Goal: Task Accomplishment & Management: Complete application form

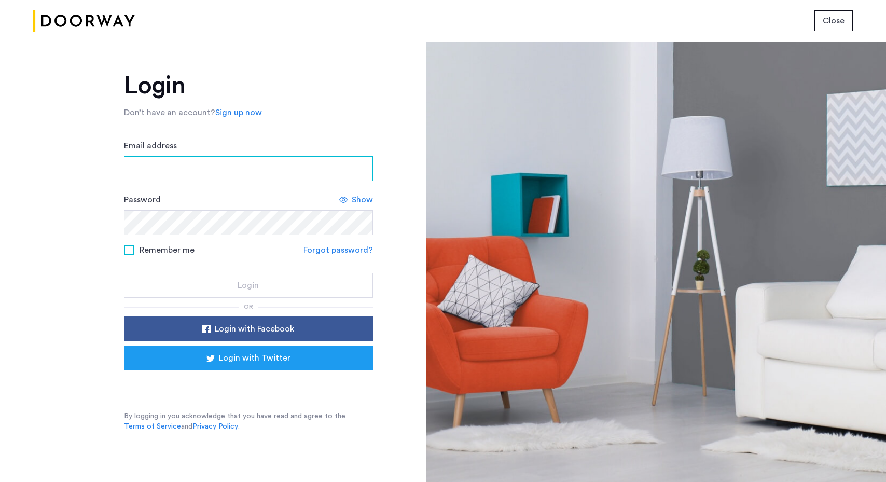
click at [228, 171] on input "Email address" at bounding box center [248, 168] width 249 height 25
type input "**********"
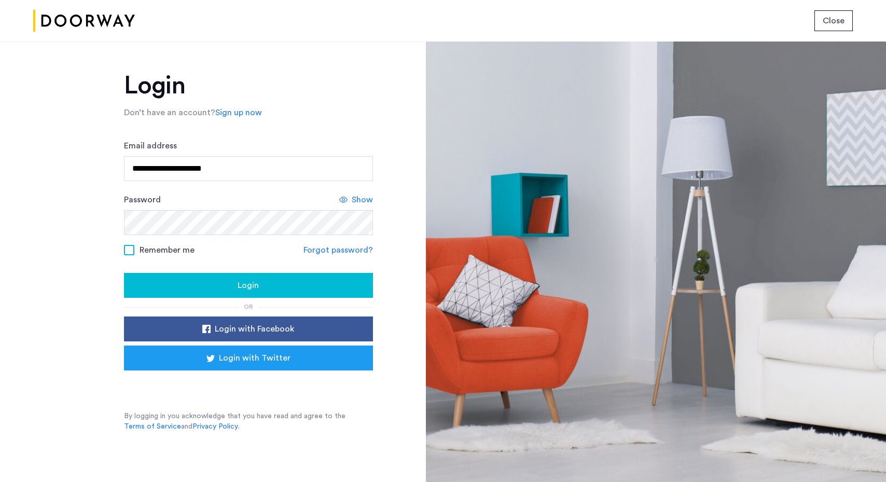
click at [229, 283] on div "Login" at bounding box center [248, 285] width 232 height 12
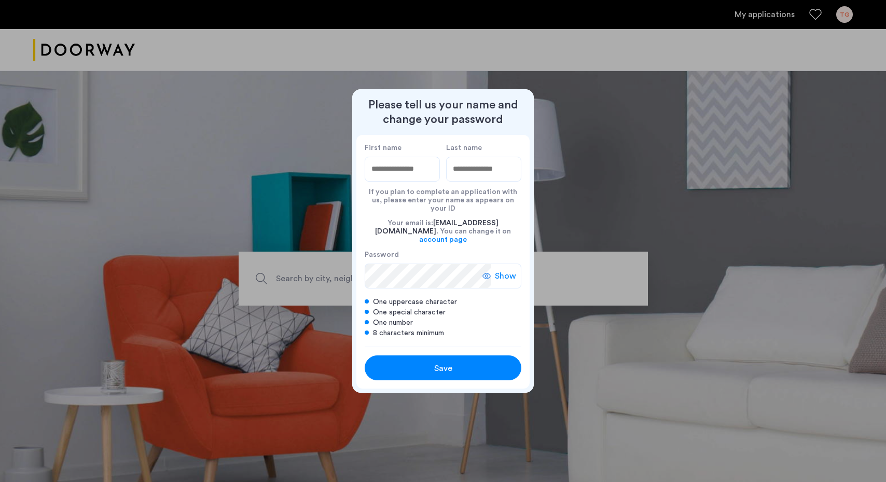
click at [399, 191] on div "If you plan to complete an application with us, please enter your name as appea…" at bounding box center [443, 197] width 157 height 31
click at [399, 182] on input "First name" at bounding box center [402, 169] width 75 height 25
type input "*****"
type input "*"
type input "****"
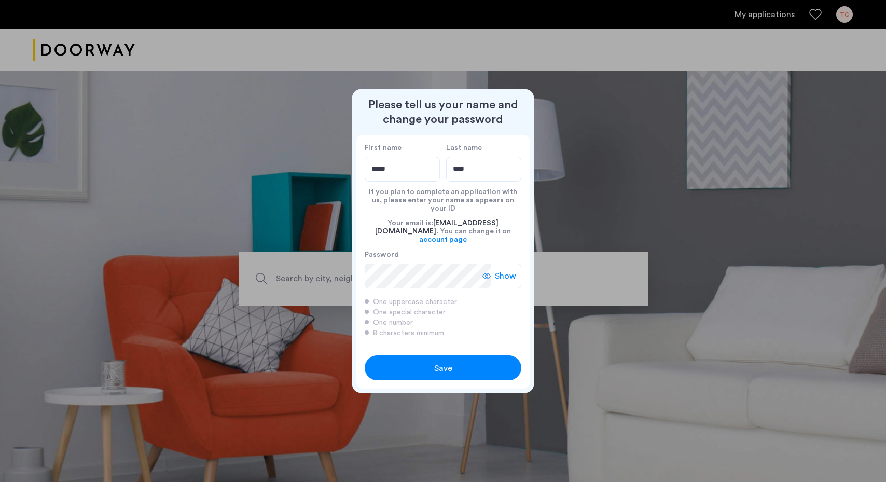
click at [421, 362] on div "Save" at bounding box center [443, 368] width 100 height 12
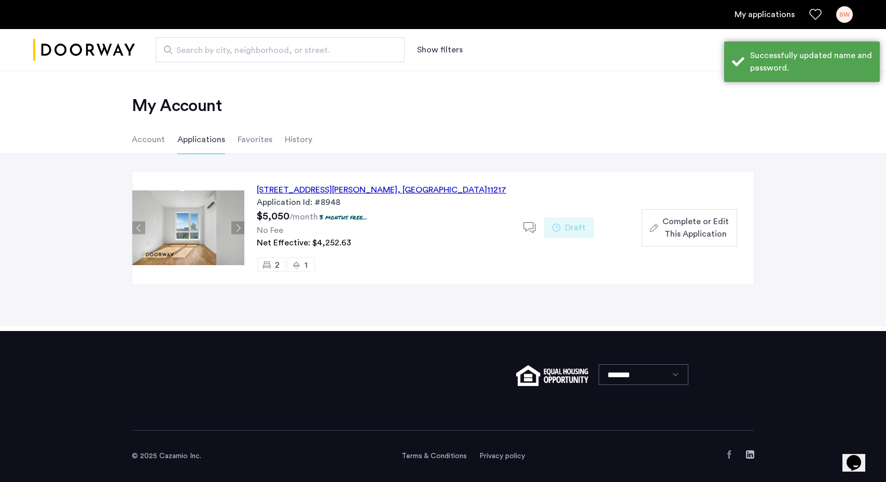
click at [425, 188] on div "558 Sackett Street, Unit 6C, Brooklyn , NY 11217" at bounding box center [381, 190] width 249 height 12
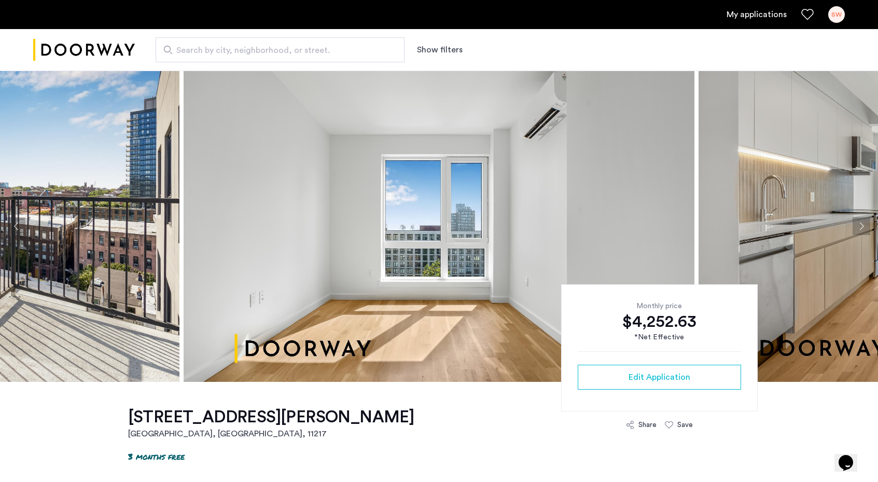
click at [860, 228] on button "Next apartment" at bounding box center [862, 226] width 18 height 18
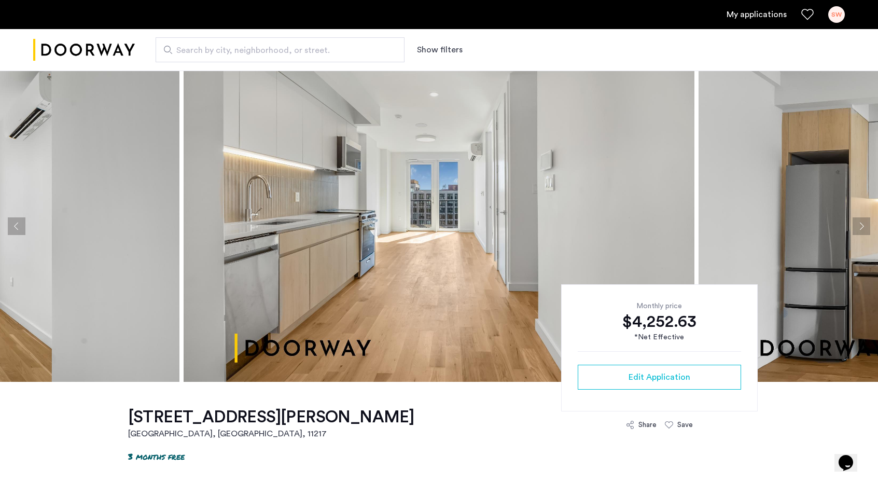
click at [860, 228] on button "Next apartment" at bounding box center [862, 226] width 18 height 18
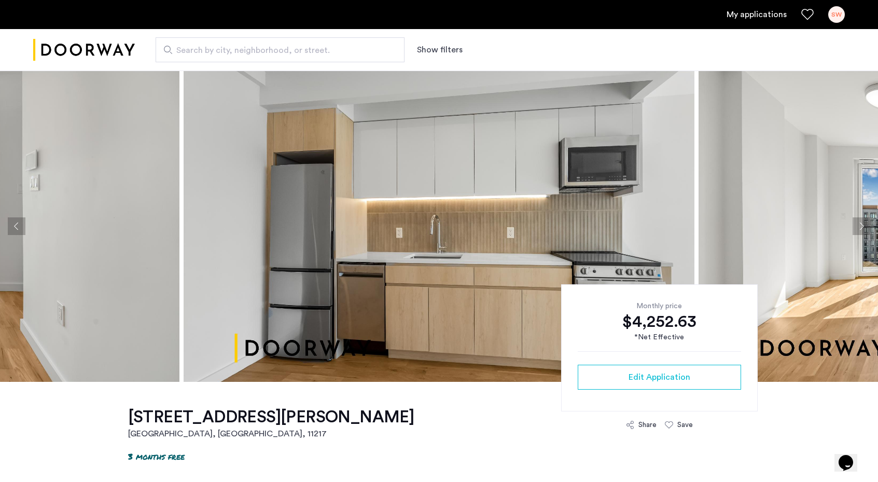
click at [860, 228] on button "Next apartment" at bounding box center [862, 226] width 18 height 18
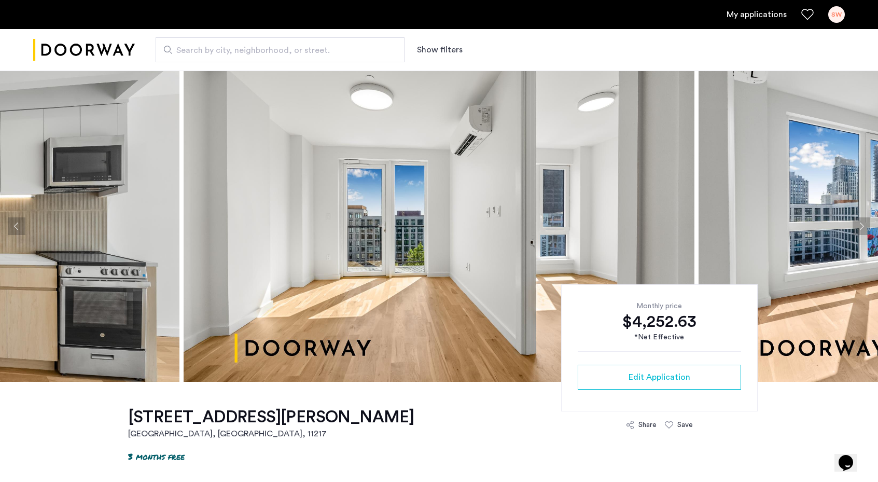
click at [860, 228] on button "Next apartment" at bounding box center [862, 226] width 18 height 18
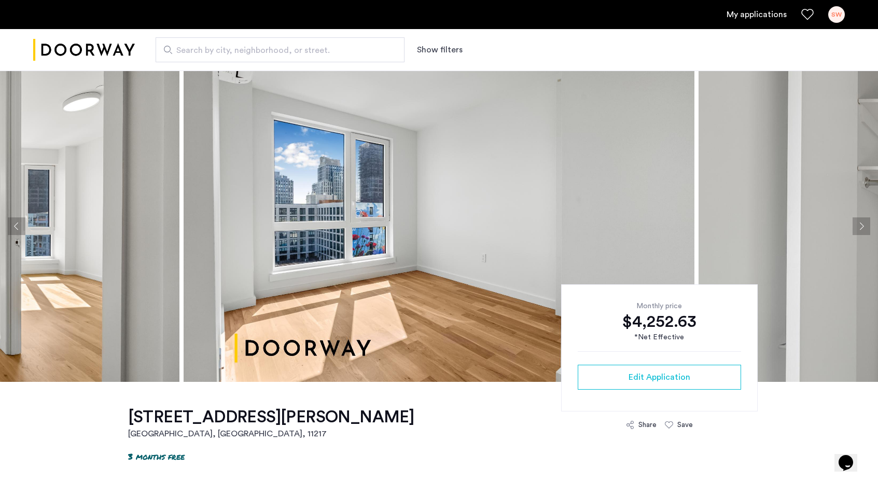
click at [860, 228] on button "Next apartment" at bounding box center [862, 226] width 18 height 18
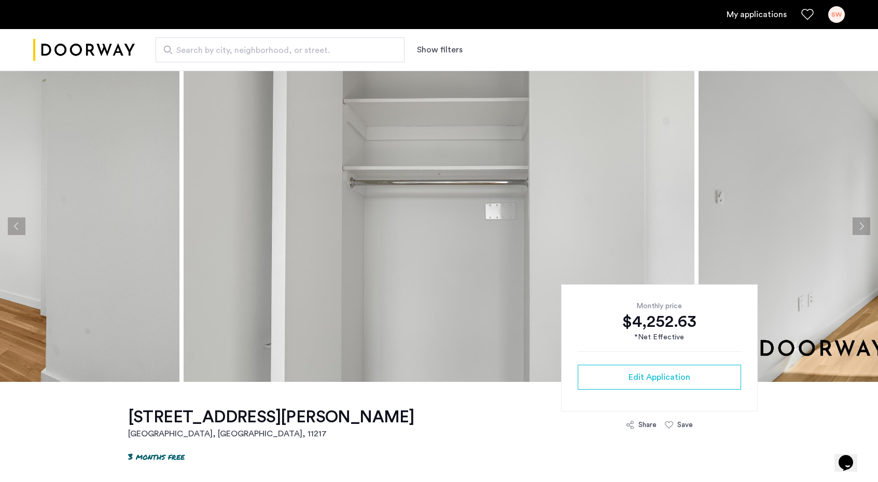
click at [860, 228] on button "Next apartment" at bounding box center [862, 226] width 18 height 18
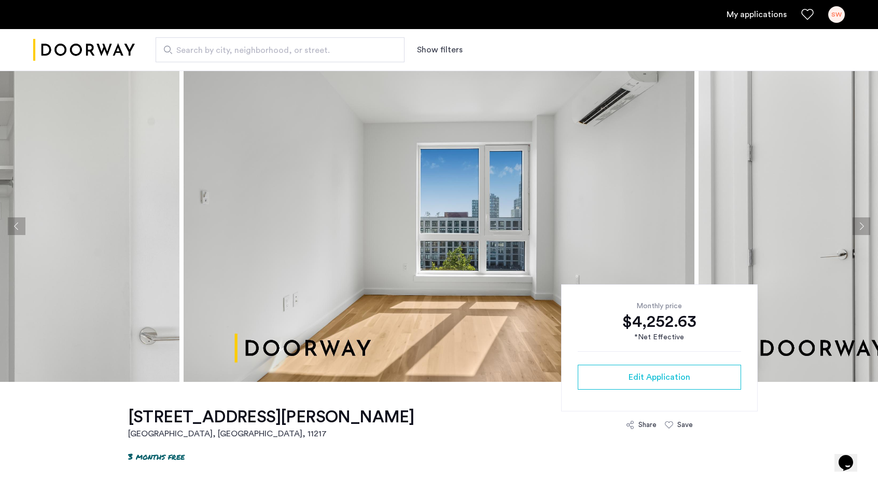
click at [860, 228] on button "Next apartment" at bounding box center [862, 226] width 18 height 18
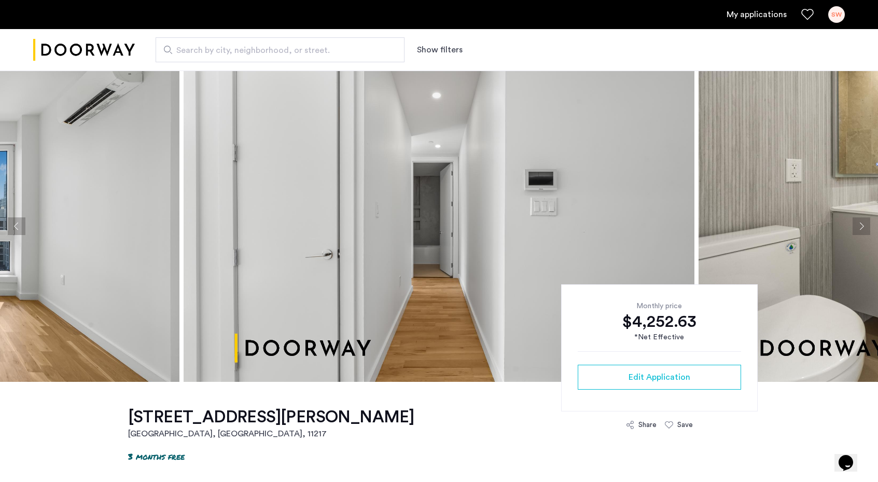
click at [860, 228] on button "Next apartment" at bounding box center [862, 226] width 18 height 18
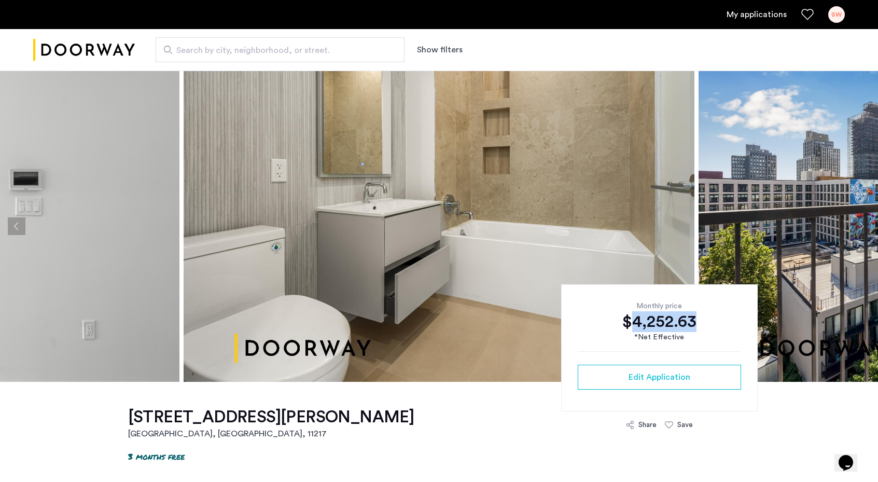
drag, startPoint x: 636, startPoint y: 327, endPoint x: 702, endPoint y: 327, distance: 65.9
click at [702, 327] on div "$4,252.63" at bounding box center [659, 321] width 163 height 21
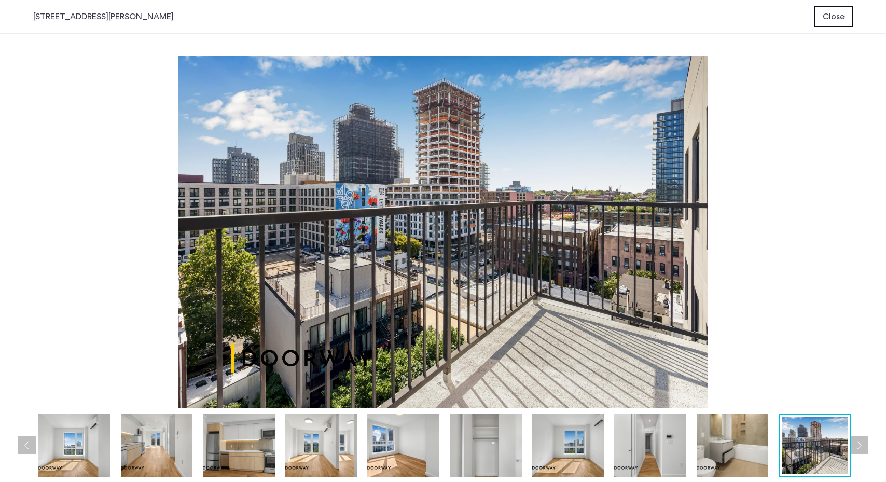
click at [697, 234] on img at bounding box center [442, 231] width 819 height 353
click at [837, 22] on span "Close" at bounding box center [833, 16] width 22 height 12
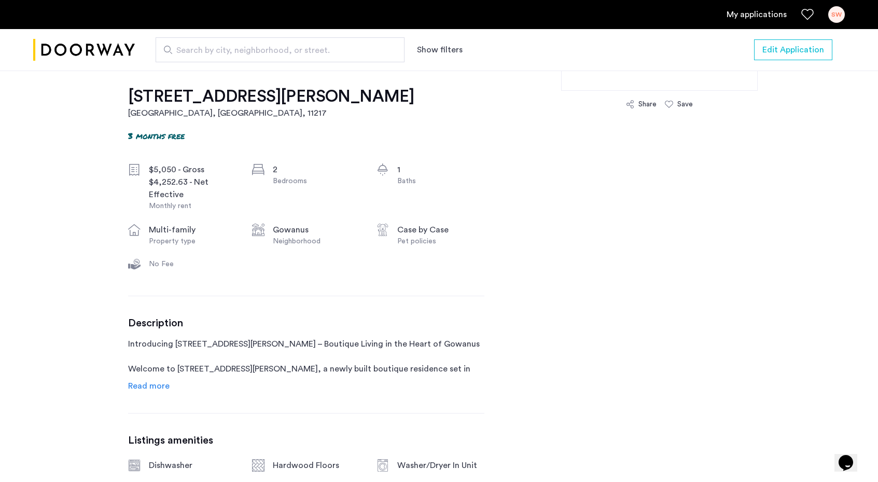
scroll to position [320, 0]
drag, startPoint x: 167, startPoint y: 171, endPoint x: 175, endPoint y: 172, distance: 8.3
click at [175, 172] on div "$5,050 - Gross" at bounding box center [192, 170] width 87 height 12
click at [179, 190] on div "$4,252.63 - Net Effective" at bounding box center [192, 188] width 87 height 25
drag, startPoint x: 125, startPoint y: 136, endPoint x: 185, endPoint y: 135, distance: 59.1
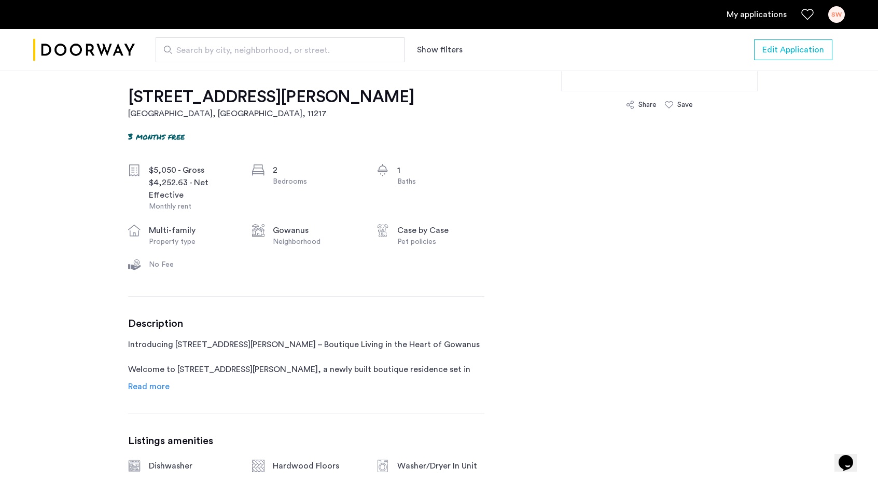
click at [211, 185] on div "$4,252.63 - Net Effective" at bounding box center [192, 188] width 87 height 25
click at [158, 382] on span "Read more" at bounding box center [148, 386] width 41 height 8
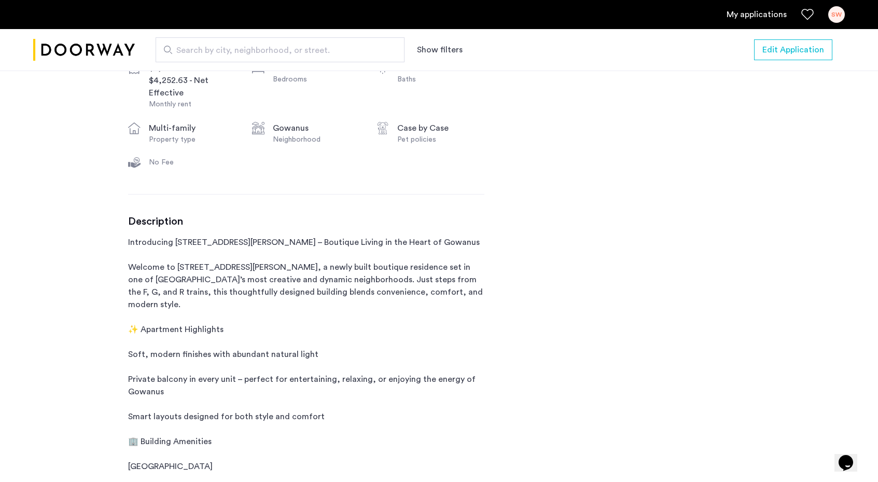
scroll to position [202, 0]
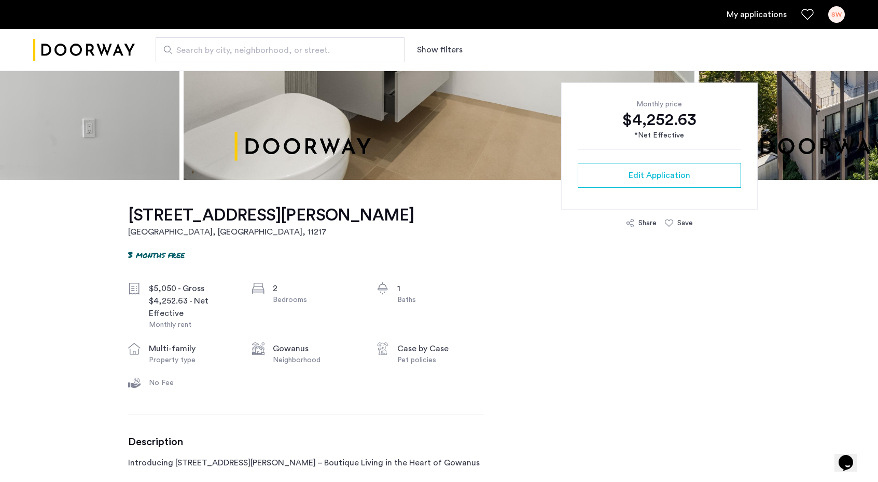
drag, startPoint x: 133, startPoint y: 254, endPoint x: 192, endPoint y: 254, distance: 59.1
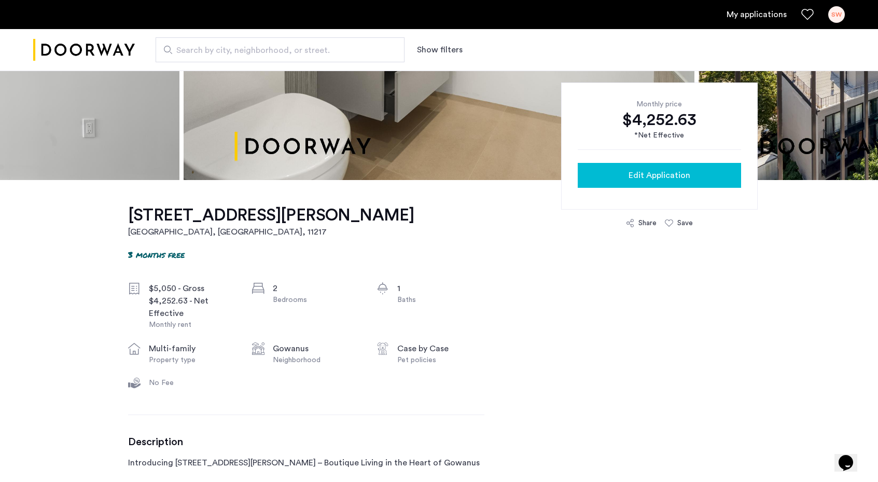
click at [643, 172] on span "Edit Application" at bounding box center [660, 175] width 62 height 12
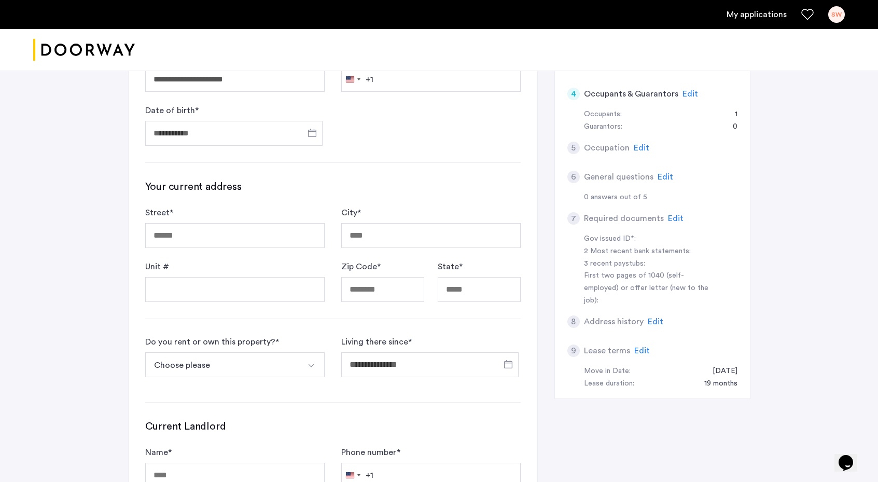
scroll to position [342, 0]
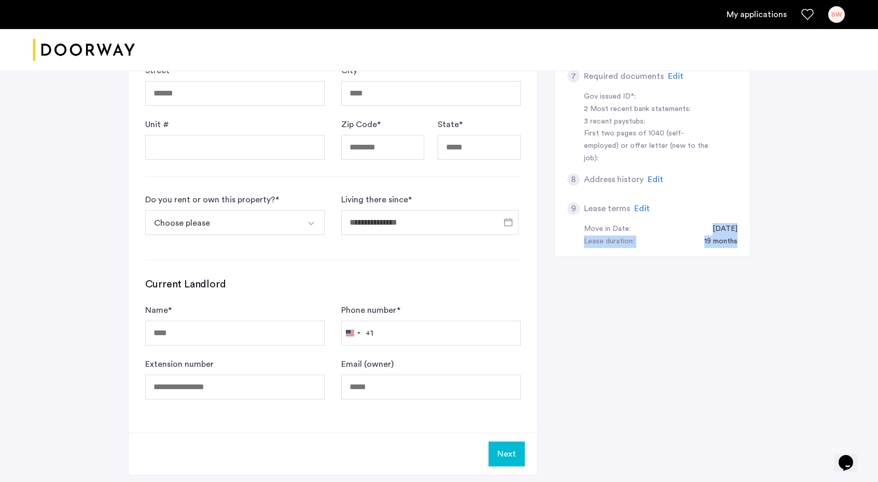
drag, startPoint x: 700, startPoint y: 216, endPoint x: 740, endPoint y: 235, distance: 43.6
click at [740, 235] on div "1 Basic information Name: Sarah Wong Email: sarahwong197@gmail.com Address: - 2…" at bounding box center [652, 30] width 196 height 453
click at [730, 235] on div "19 months" at bounding box center [716, 241] width 44 height 12
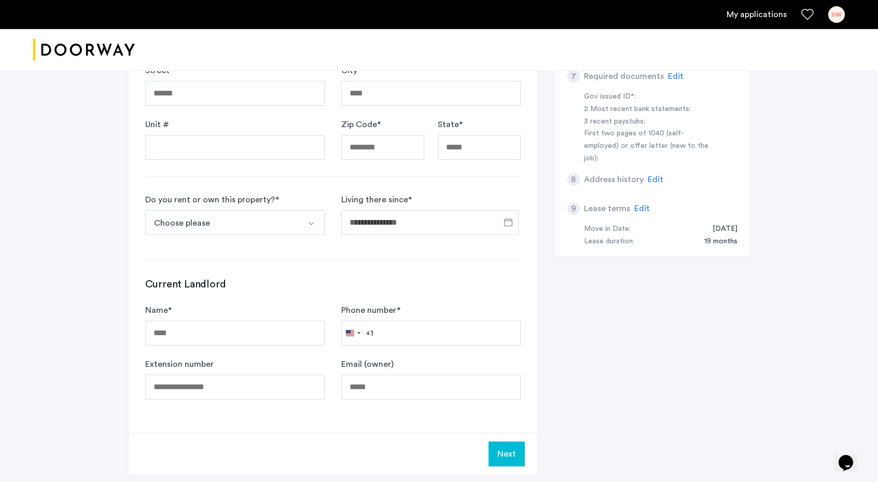
click at [641, 204] on span "Edit" at bounding box center [642, 208] width 16 height 8
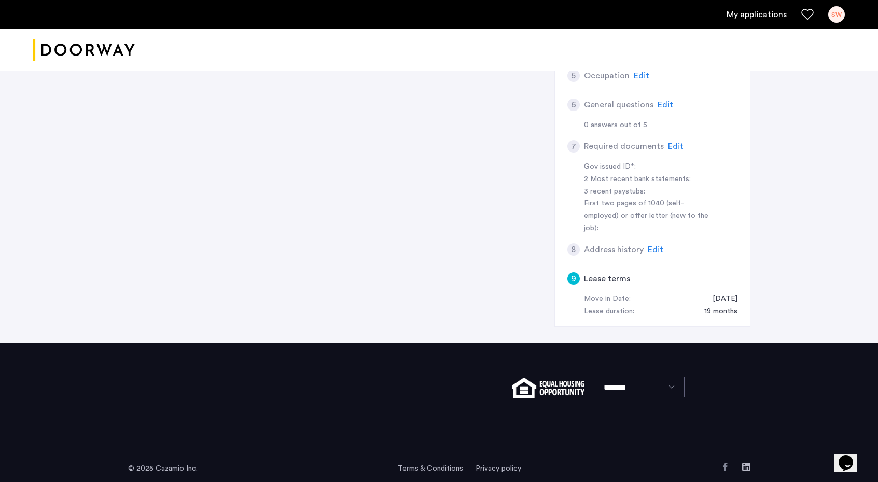
scroll to position [0, 0]
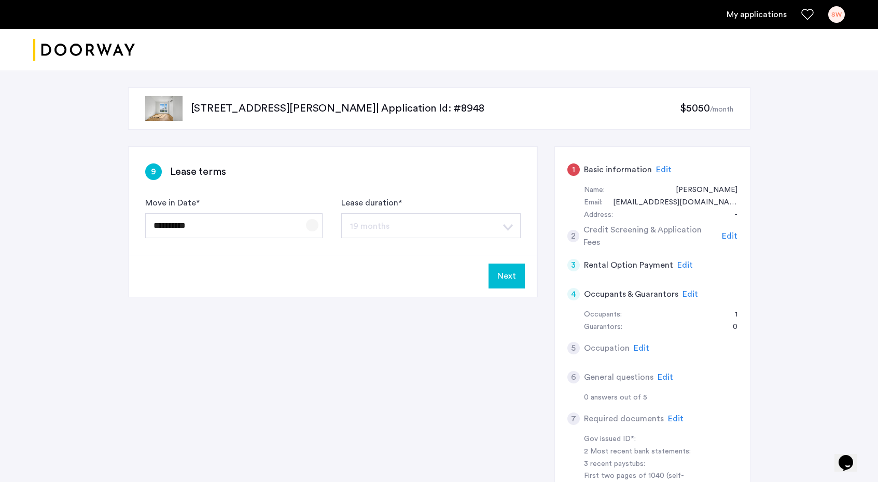
click at [311, 225] on span "Open calendar" at bounding box center [312, 225] width 25 height 25
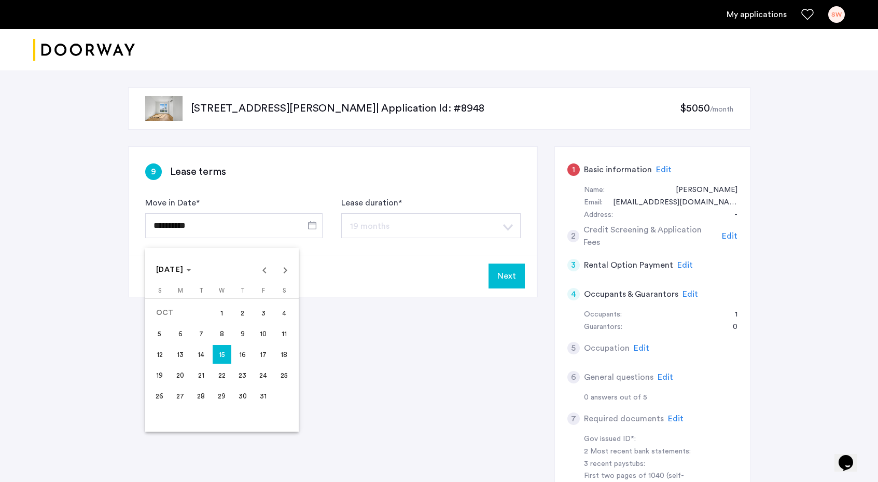
click at [261, 333] on span "10" at bounding box center [263, 333] width 19 height 19
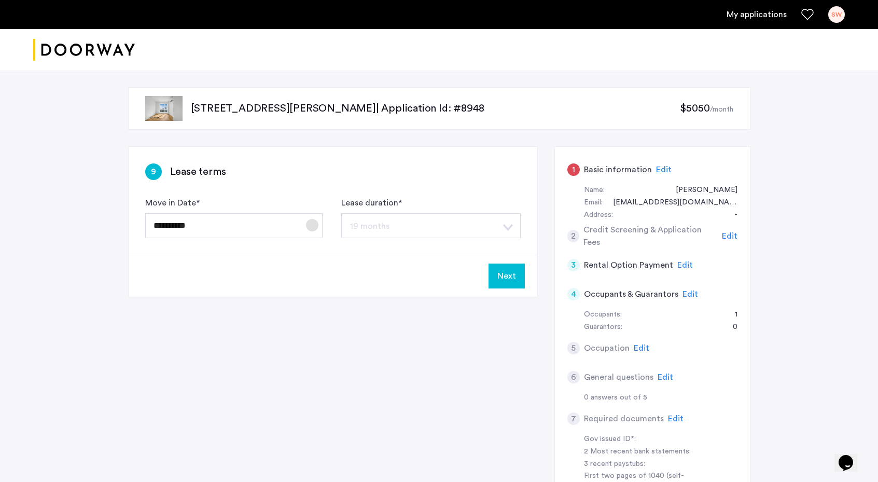
click at [313, 230] on span "Open calendar" at bounding box center [312, 225] width 25 height 25
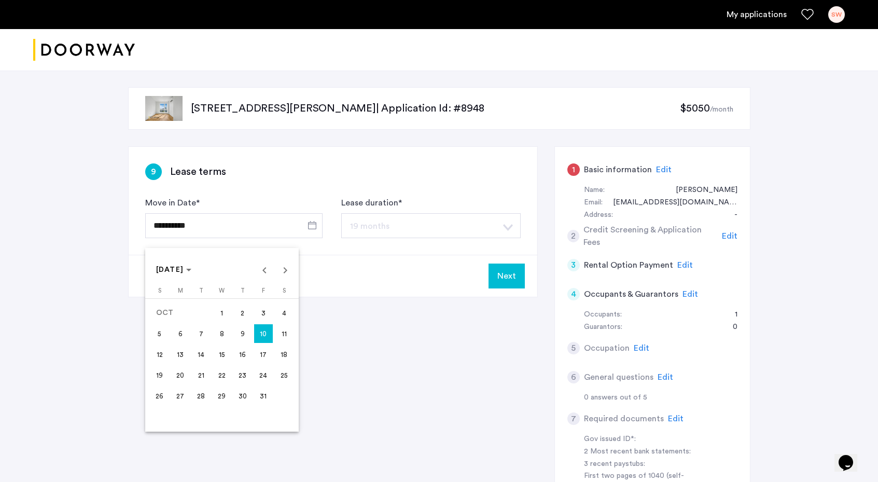
click at [225, 356] on span "15" at bounding box center [222, 354] width 19 height 19
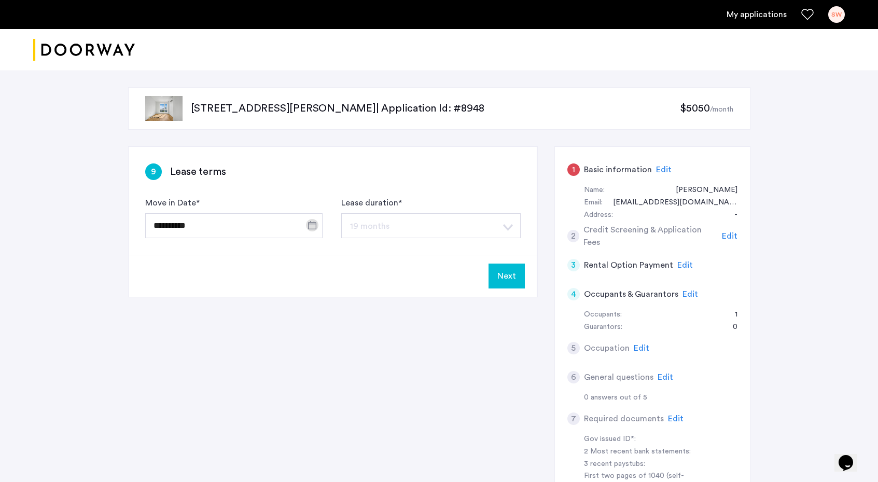
click at [269, 294] on div "Next" at bounding box center [333, 276] width 409 height 42
click at [314, 221] on span "Open calendar" at bounding box center [312, 225] width 25 height 25
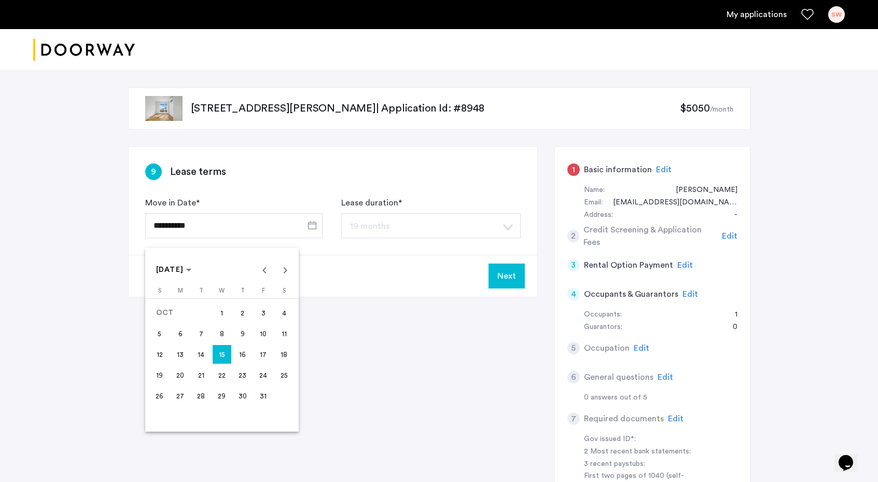
click at [357, 226] on div at bounding box center [439, 241] width 878 height 482
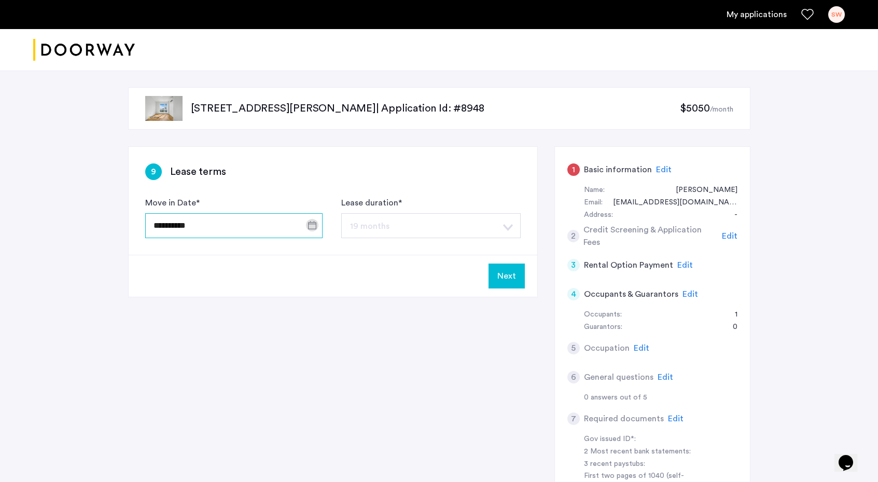
click at [266, 228] on input "**********" at bounding box center [233, 225] width 177 height 25
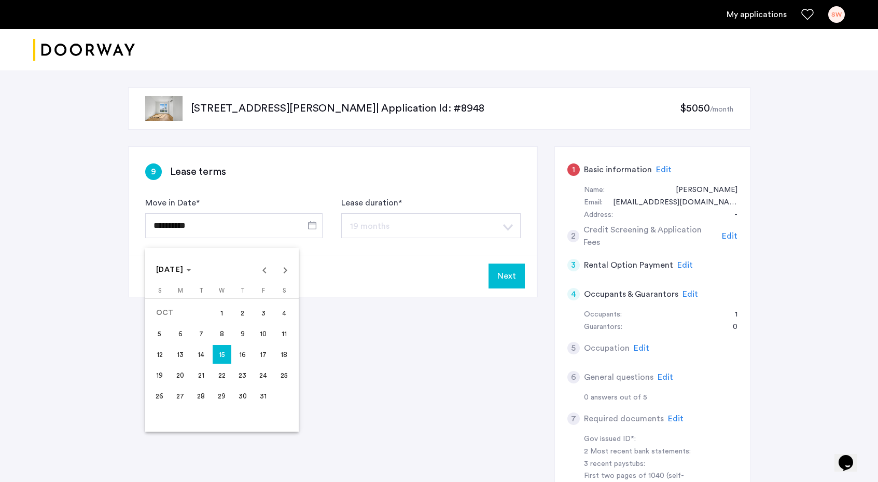
click at [264, 337] on span "10" at bounding box center [263, 333] width 19 height 19
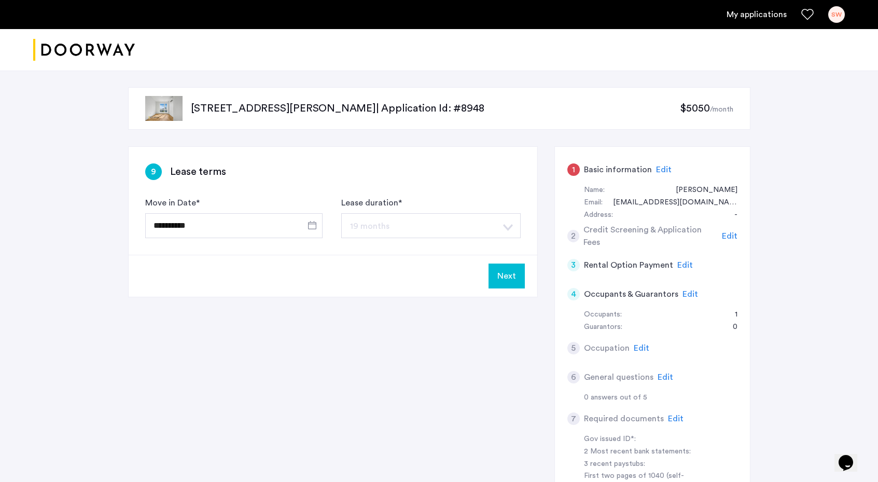
type input "**********"
click at [513, 283] on button "Next" at bounding box center [507, 275] width 36 height 25
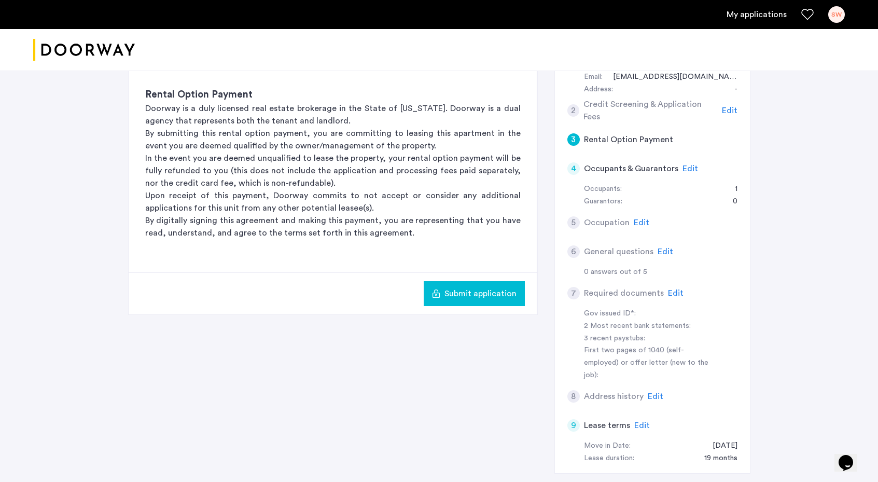
scroll to position [272, 0]
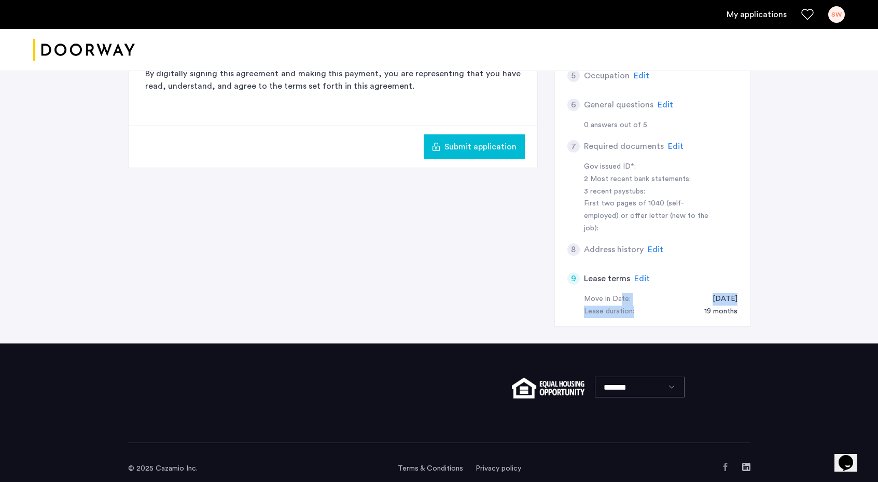
drag, startPoint x: 620, startPoint y: 292, endPoint x: 649, endPoint y: 297, distance: 29.0
click at [649, 297] on div "Move in Date: 10/10/2025 Lease duration: 19 months" at bounding box center [652, 305] width 170 height 25
click at [330, 281] on div "3 Rental Option Payment Rental Option Payment Doorway is a duly licensed real e…" at bounding box center [439, 108] width 622 height 469
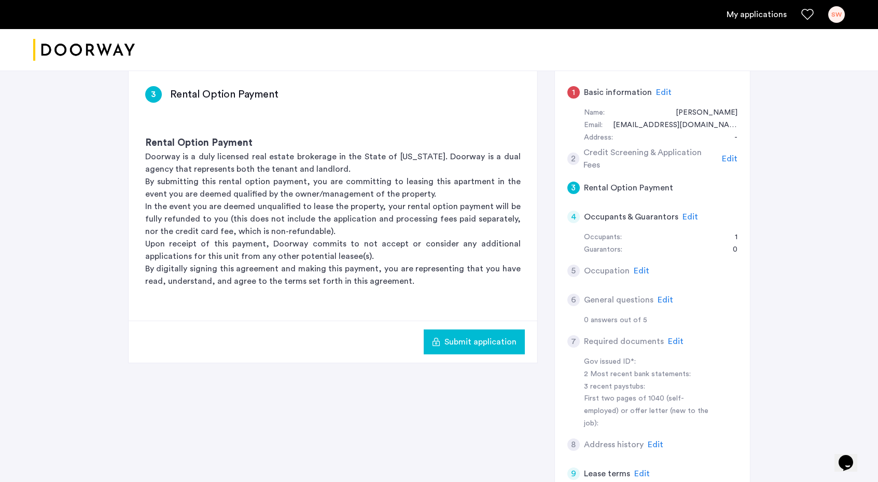
scroll to position [75, 0]
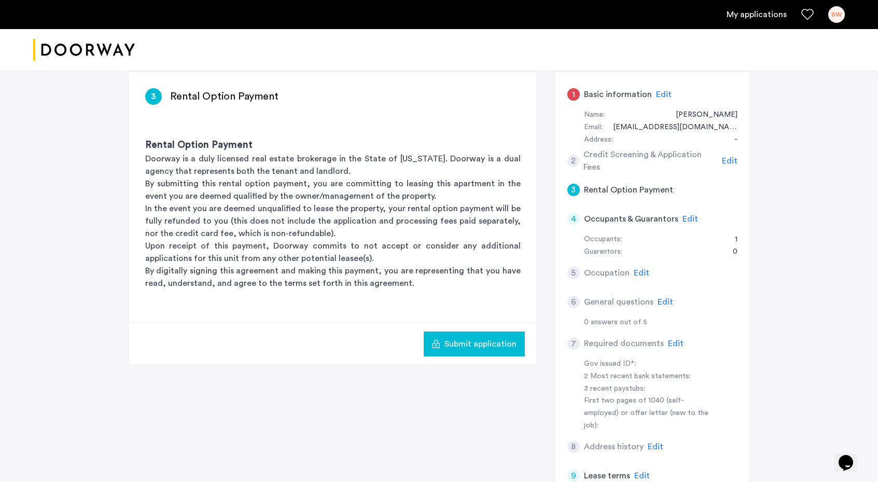
click at [724, 159] on span "Edit" at bounding box center [730, 161] width 16 height 8
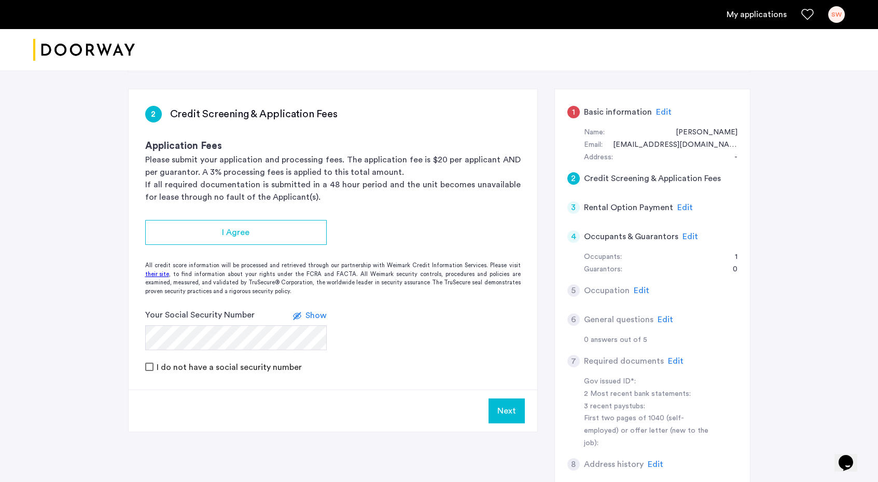
scroll to position [59, 0]
click at [682, 202] on span "Edit" at bounding box center [685, 206] width 16 height 8
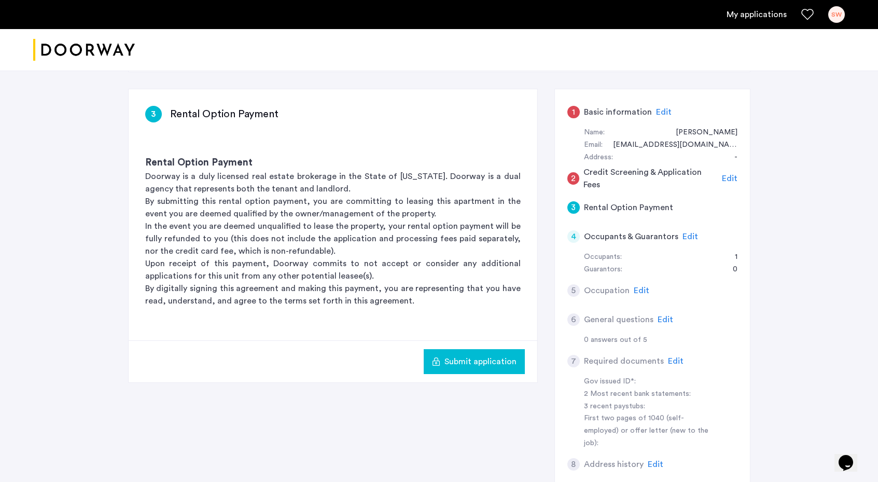
scroll to position [57, 0]
click at [682, 236] on span "Edit" at bounding box center [690, 237] width 16 height 8
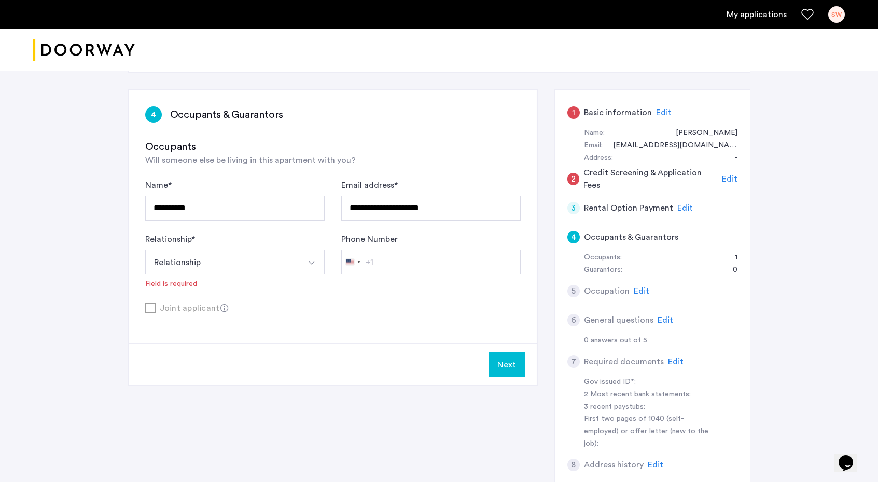
click at [220, 308] on icon at bounding box center [224, 308] width 8 height 8
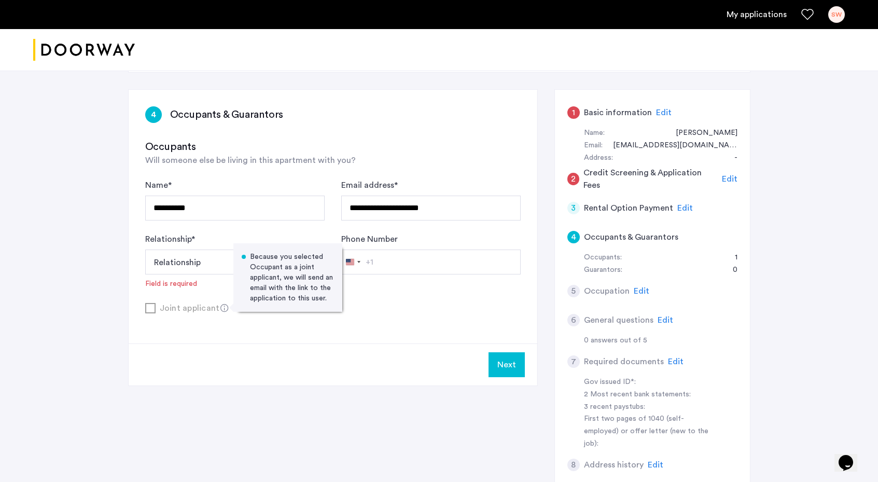
click at [220, 308] on icon at bounding box center [224, 308] width 8 height 8
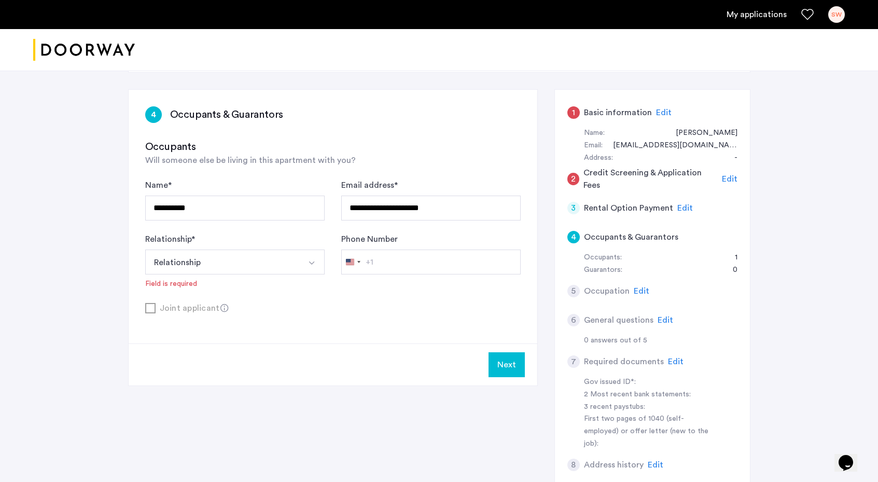
click at [670, 358] on span "Edit" at bounding box center [676, 361] width 16 height 8
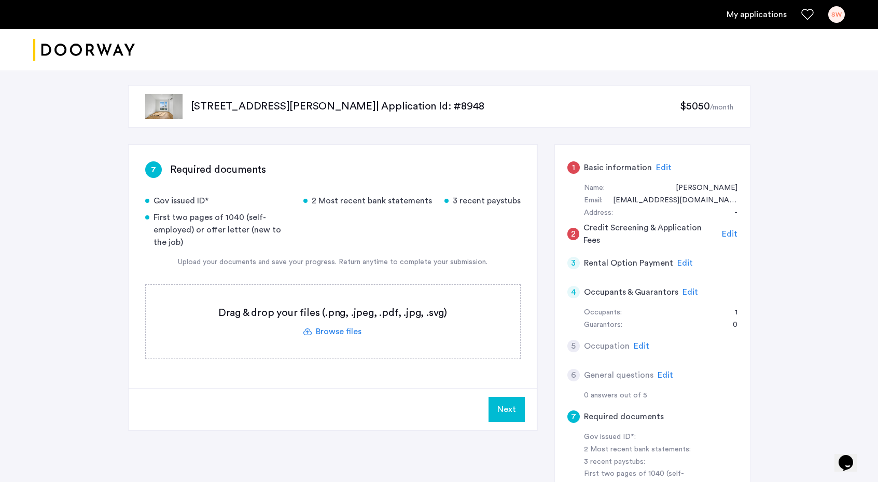
scroll to position [0, 0]
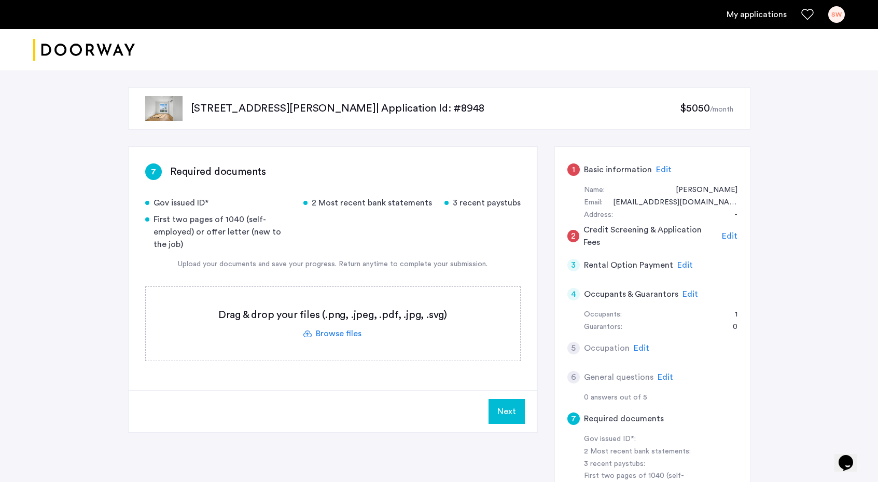
click at [60, 54] on img "Cazamio logo" at bounding box center [84, 50] width 102 height 39
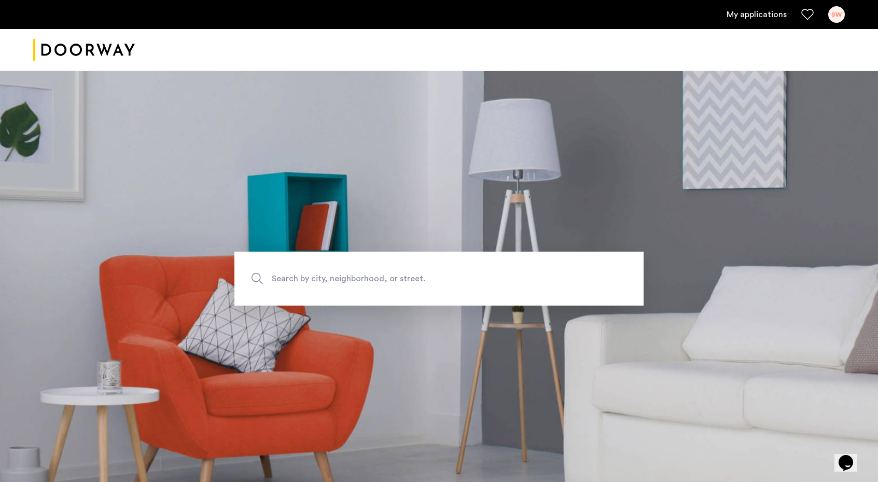
scroll to position [155, 0]
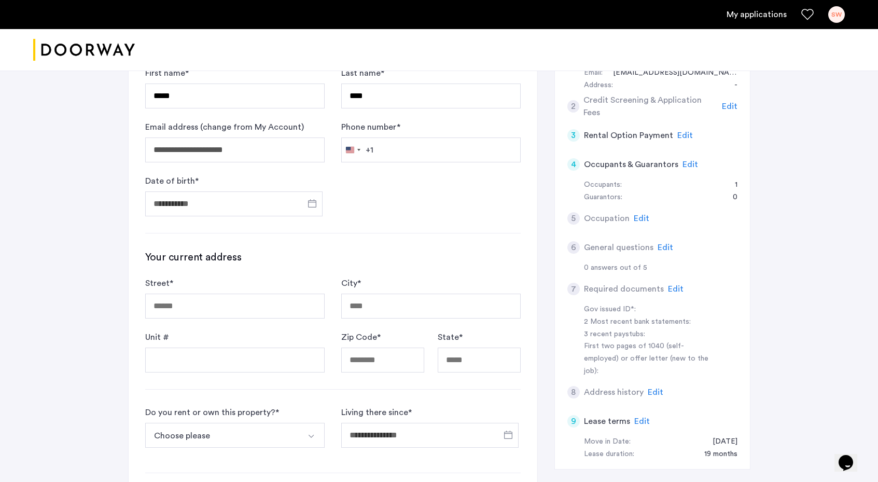
scroll to position [117, 0]
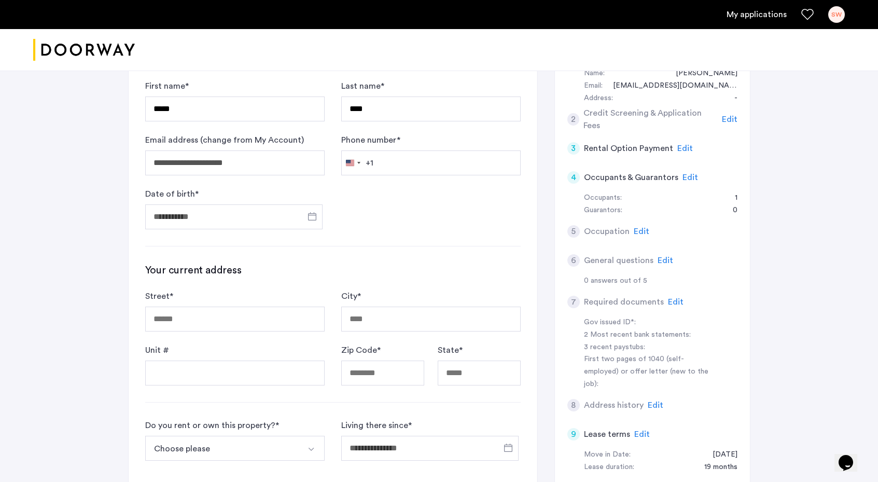
click at [659, 259] on span "Edit" at bounding box center [666, 260] width 16 height 8
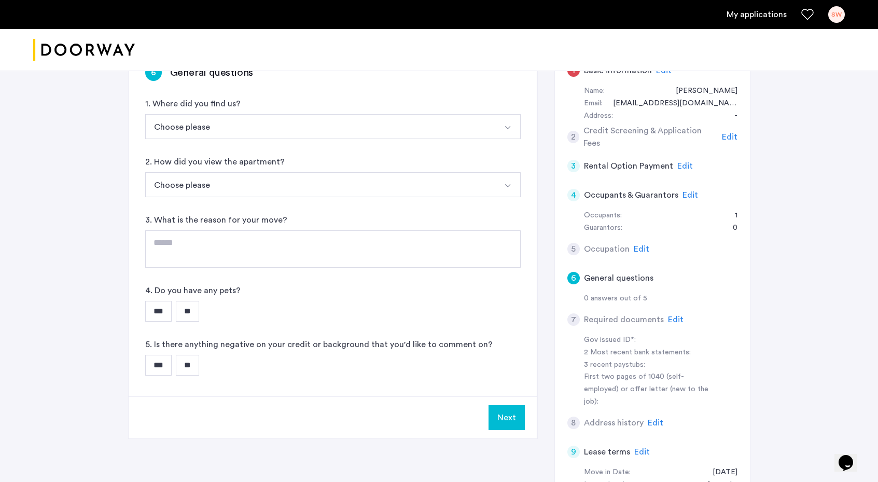
scroll to position [97, 0]
click at [639, 246] on span "Edit" at bounding box center [642, 250] width 16 height 8
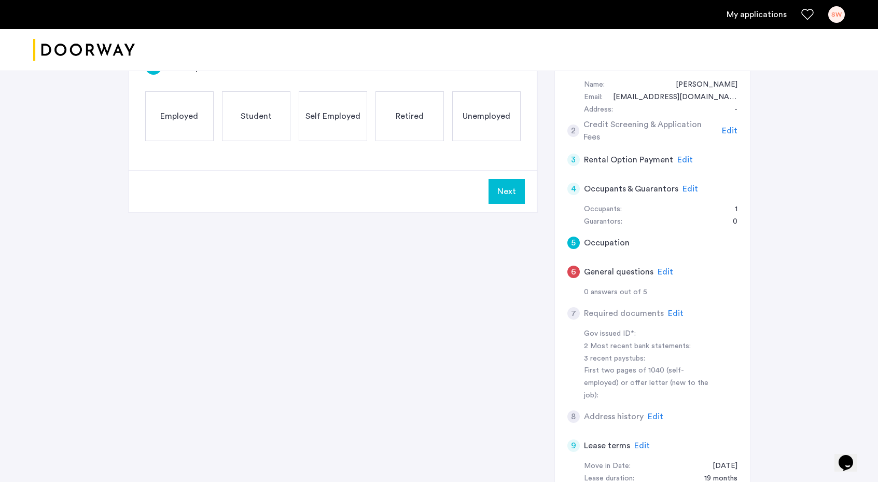
scroll to position [25, 0]
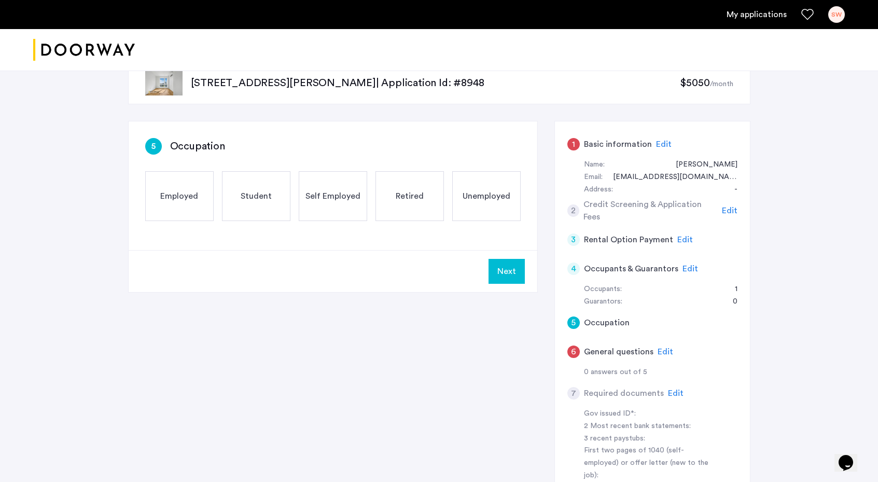
click at [736, 211] on span "Edit" at bounding box center [730, 210] width 16 height 8
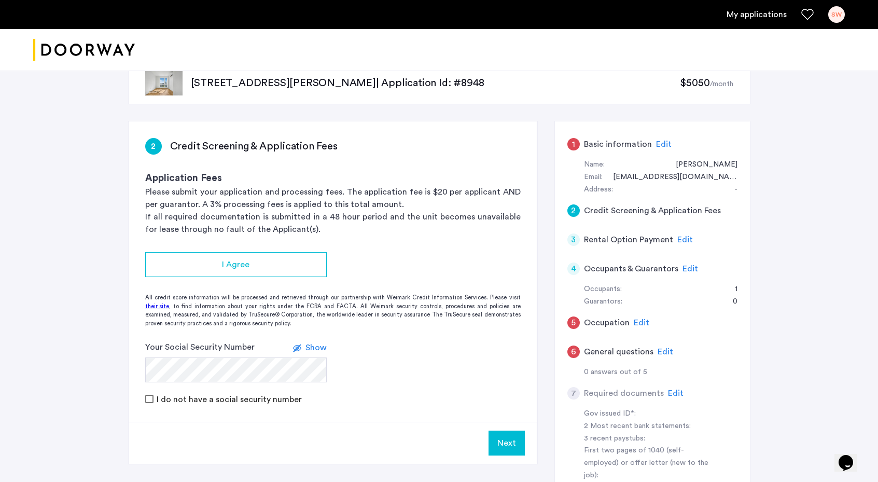
click at [681, 239] on span "Edit" at bounding box center [685, 239] width 16 height 8
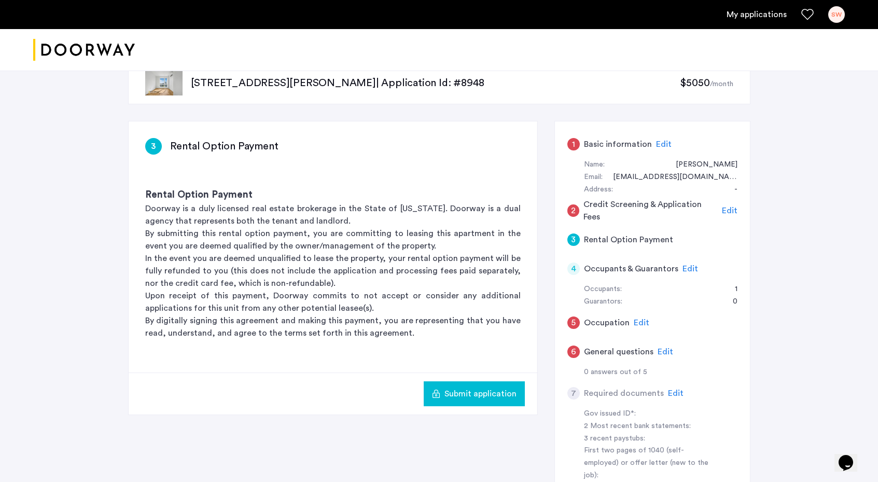
click at [688, 274] on div "Edit" at bounding box center [690, 268] width 16 height 12
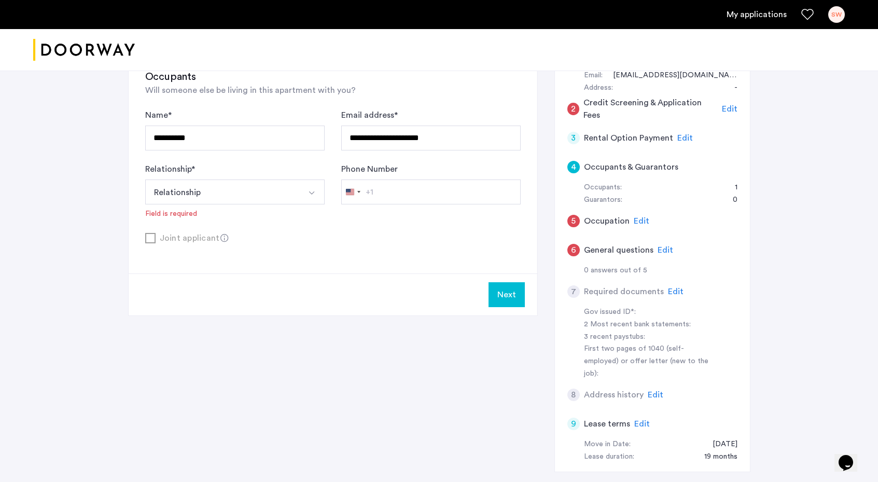
scroll to position [127, 0]
click at [652, 390] on span "Edit" at bounding box center [656, 394] width 16 height 8
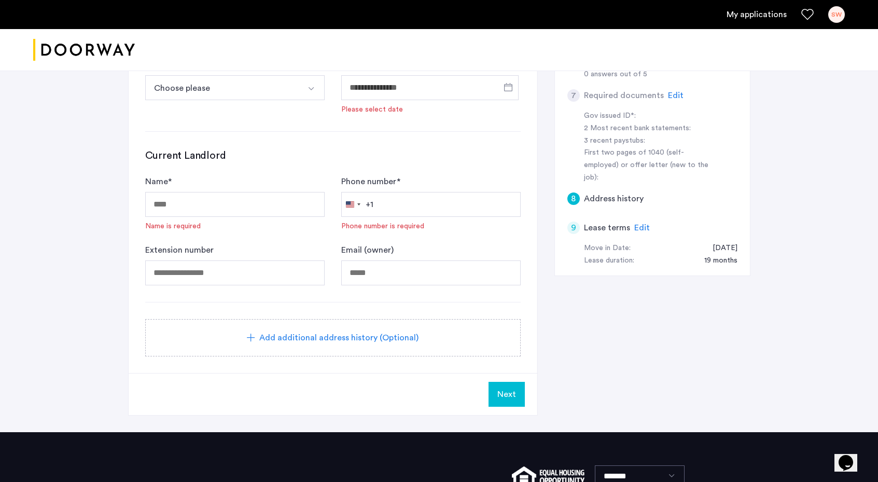
scroll to position [325, 0]
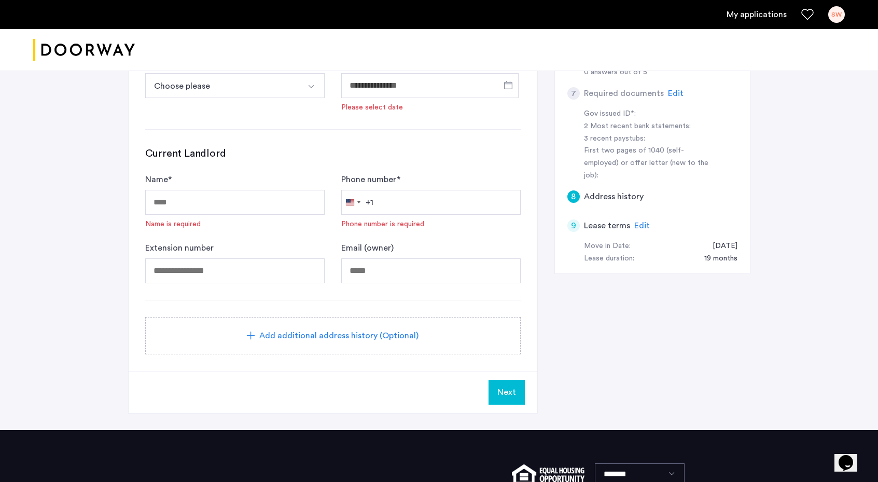
click at [654, 364] on div "8 Address history Add address Street * Street is required City * City is requir…" at bounding box center [439, 125] width 622 height 609
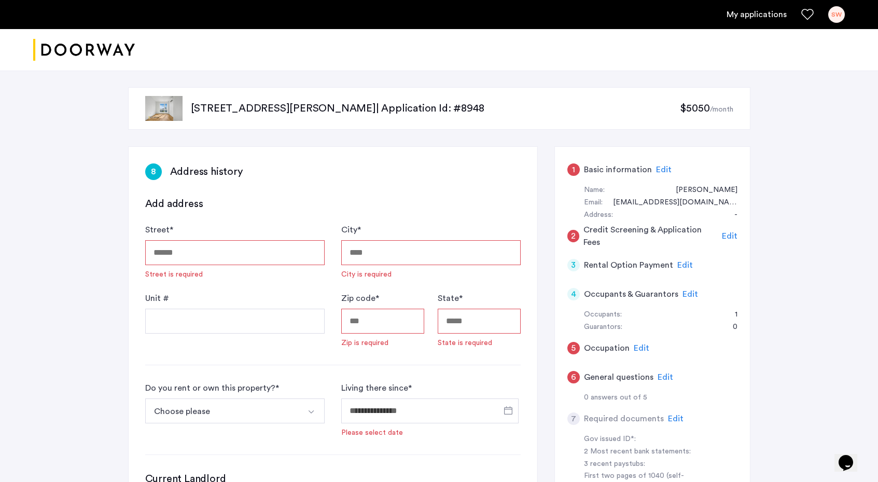
click at [170, 109] on img at bounding box center [163, 108] width 37 height 25
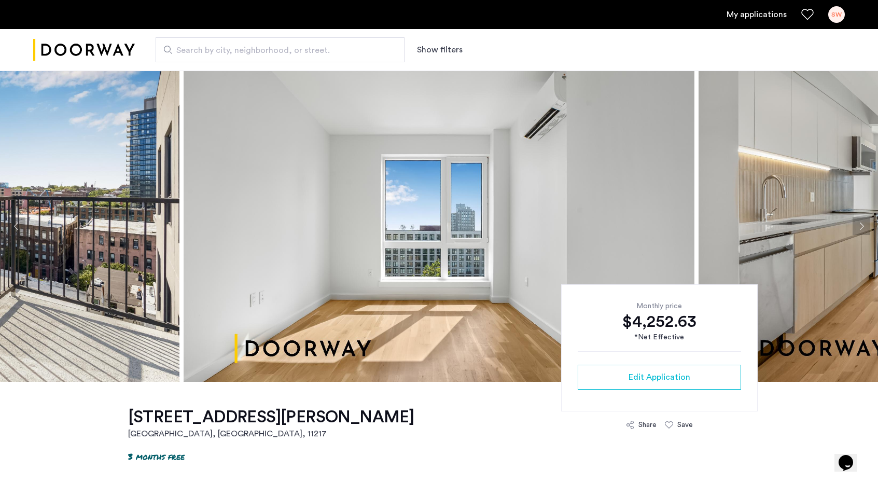
click at [345, 232] on img at bounding box center [439, 226] width 511 height 311
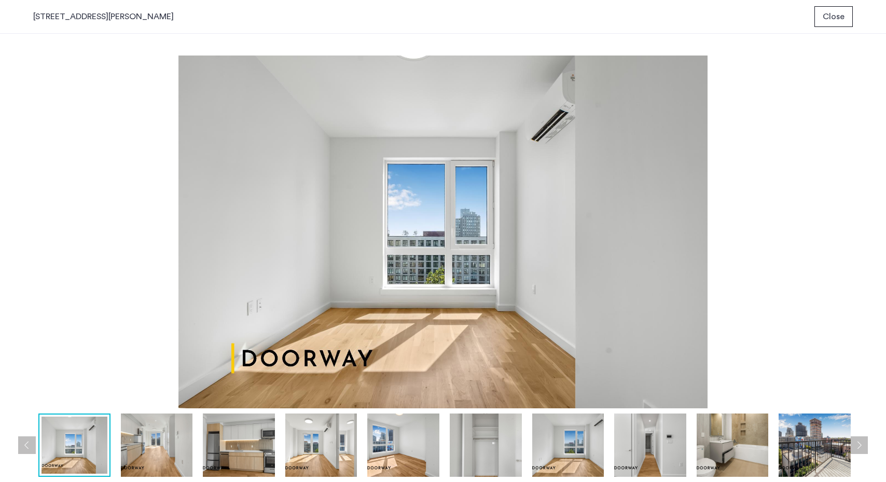
click at [182, 429] on img at bounding box center [157, 444] width 72 height 63
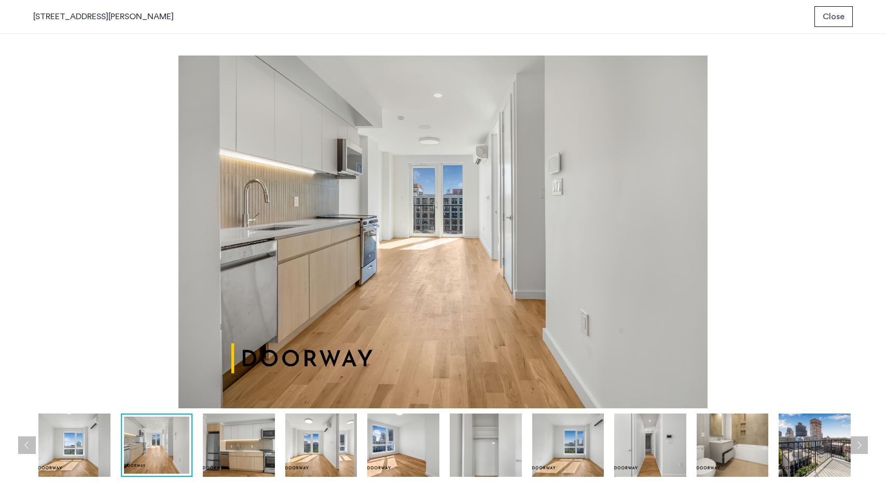
click at [243, 435] on img at bounding box center [239, 444] width 72 height 63
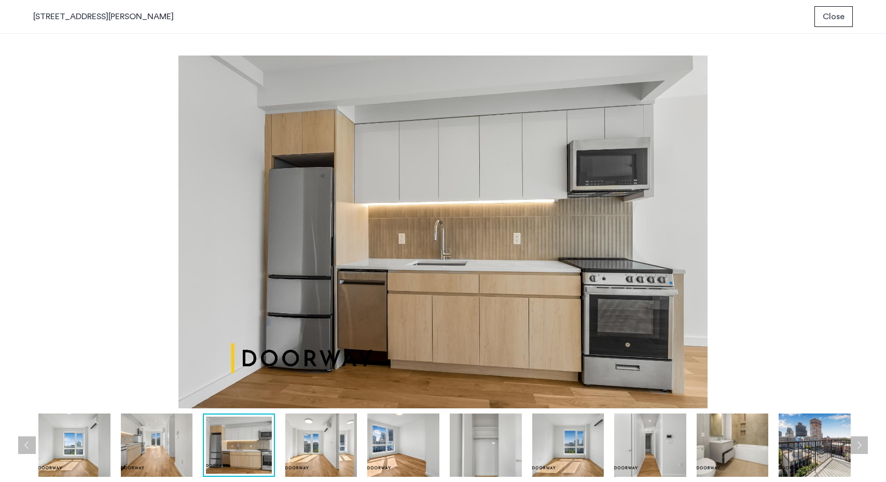
click at [299, 442] on img at bounding box center [321, 444] width 72 height 63
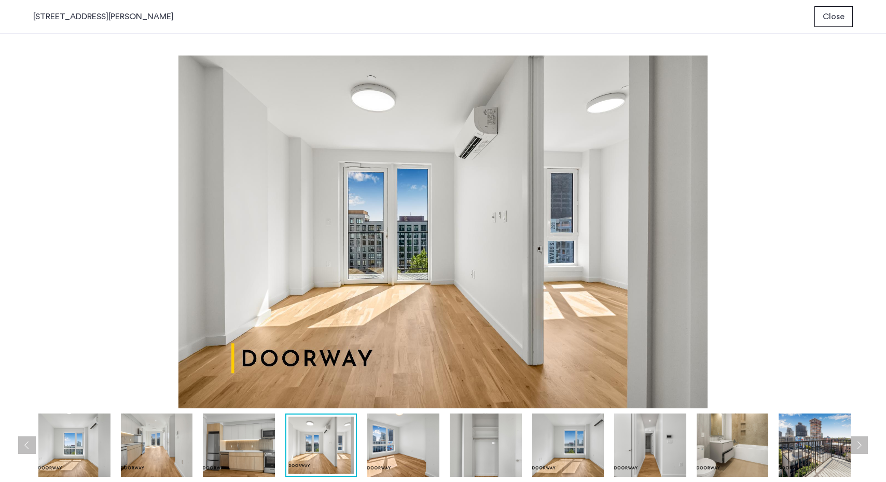
click at [375, 437] on img at bounding box center [403, 444] width 72 height 63
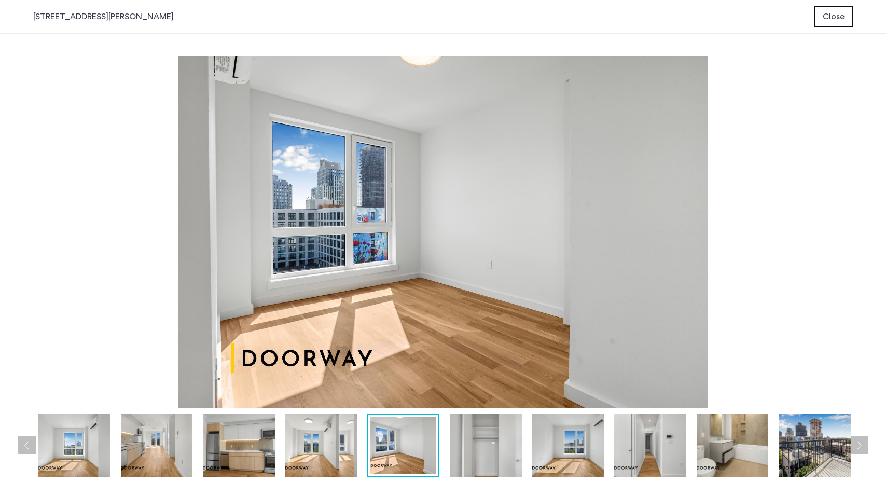
click at [501, 450] on img at bounding box center [486, 444] width 72 height 63
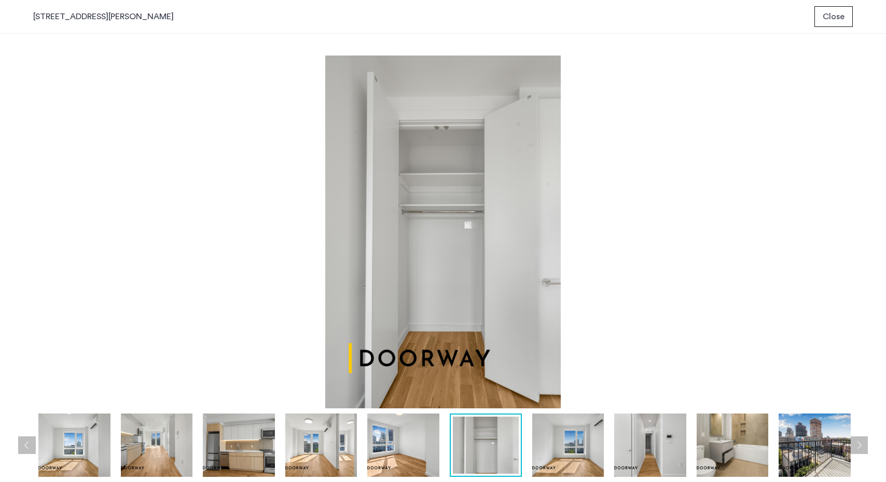
click at [577, 443] on img at bounding box center [568, 444] width 72 height 63
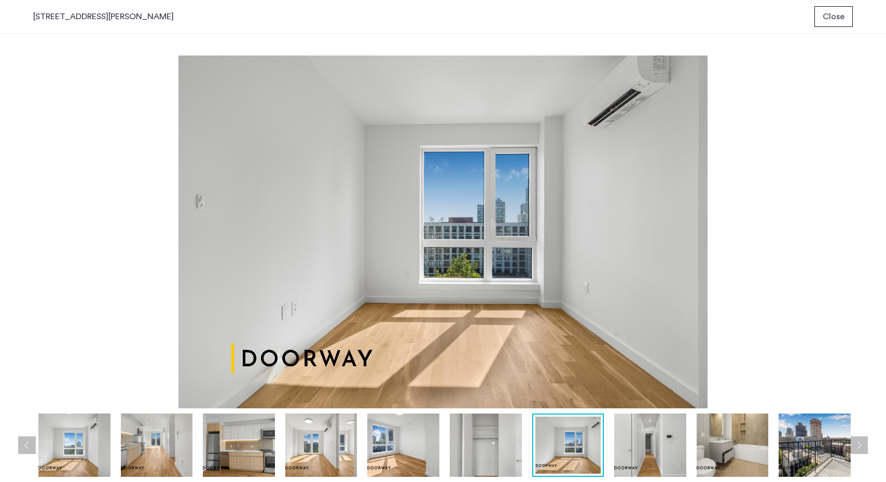
click at [670, 441] on img at bounding box center [650, 444] width 72 height 63
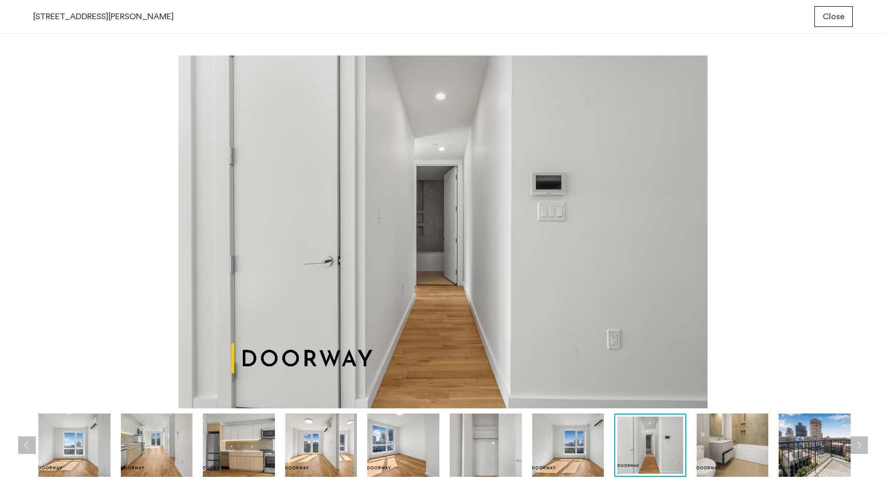
click at [737, 441] on img at bounding box center [732, 444] width 72 height 63
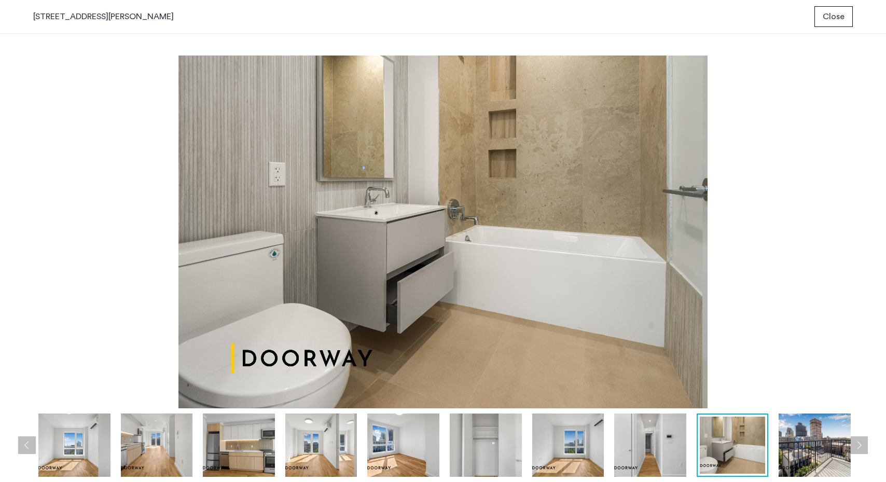
click at [801, 437] on img at bounding box center [814, 444] width 72 height 63
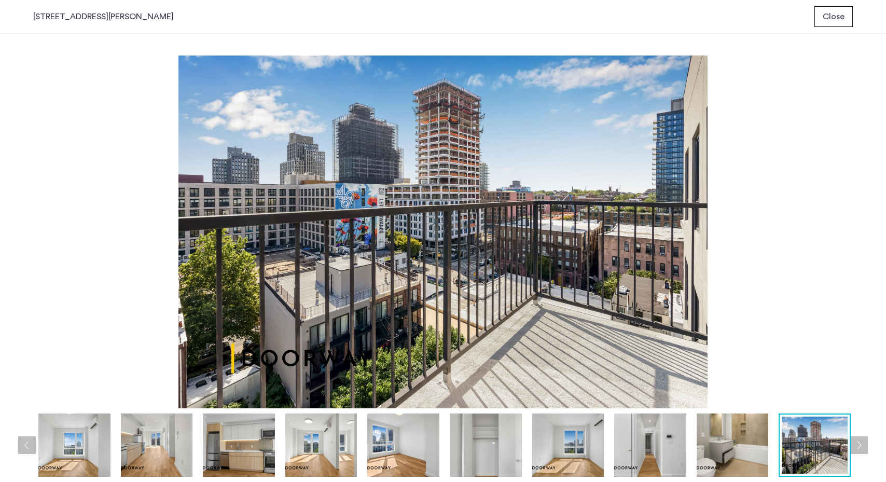
click at [857, 448] on button "Next apartment" at bounding box center [859, 445] width 18 height 18
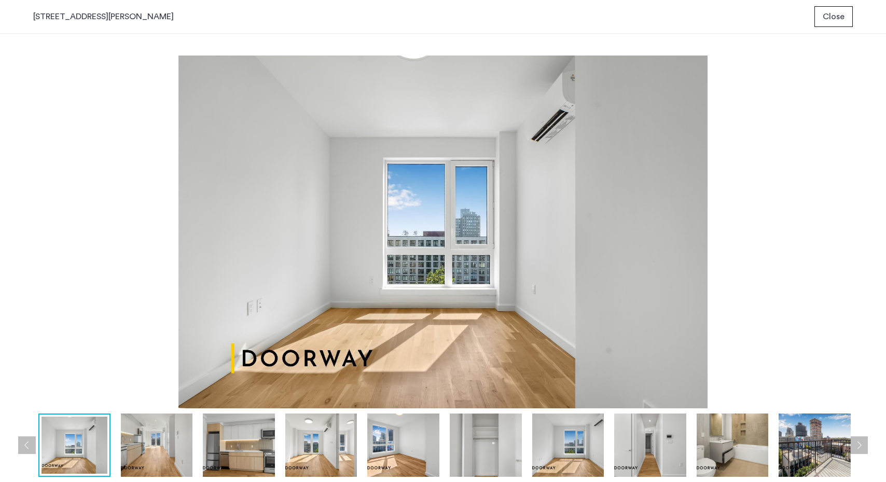
click at [857, 448] on button "Next apartment" at bounding box center [859, 445] width 18 height 18
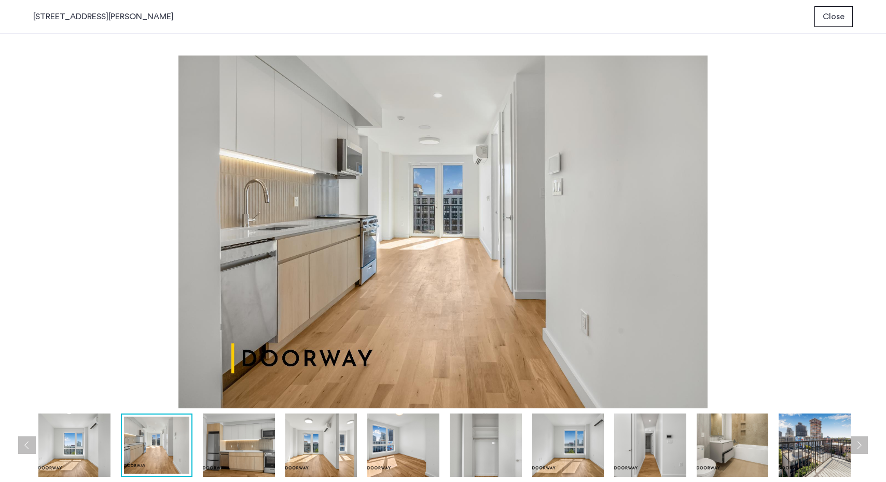
click at [840, 23] on button "Close" at bounding box center [833, 16] width 38 height 21
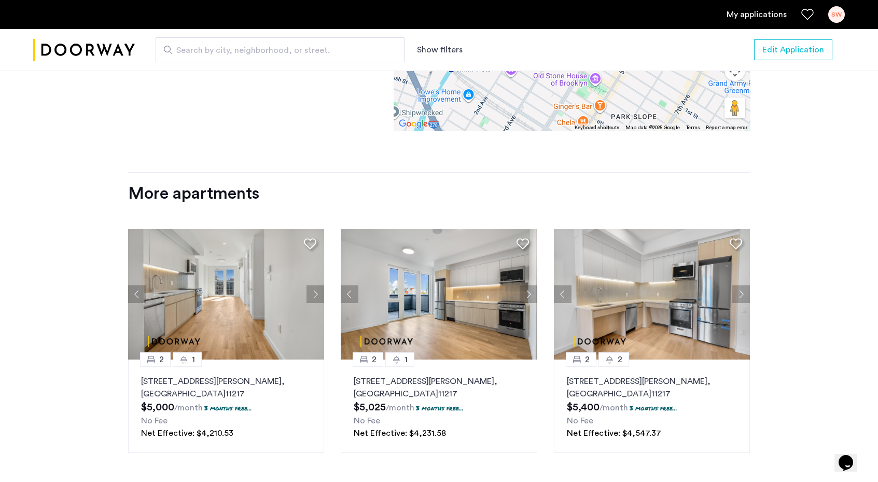
scroll to position [1240, 0]
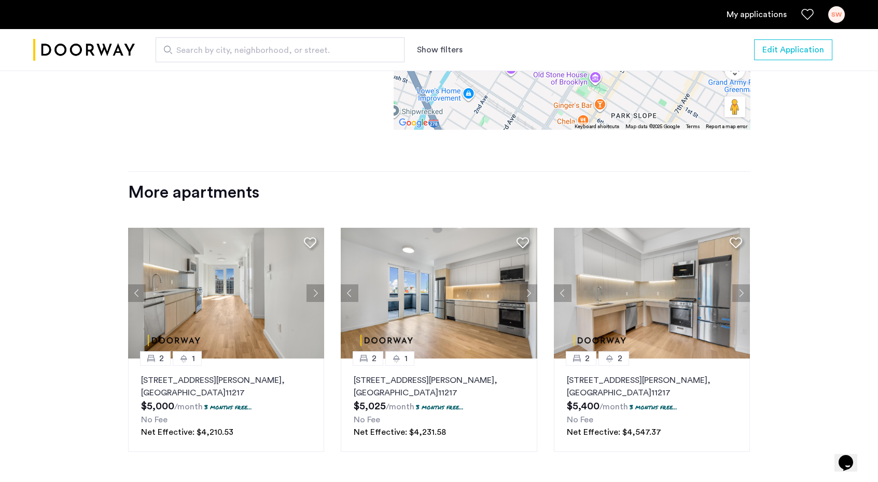
click at [743, 284] on button "Next apartment" at bounding box center [741, 293] width 18 height 18
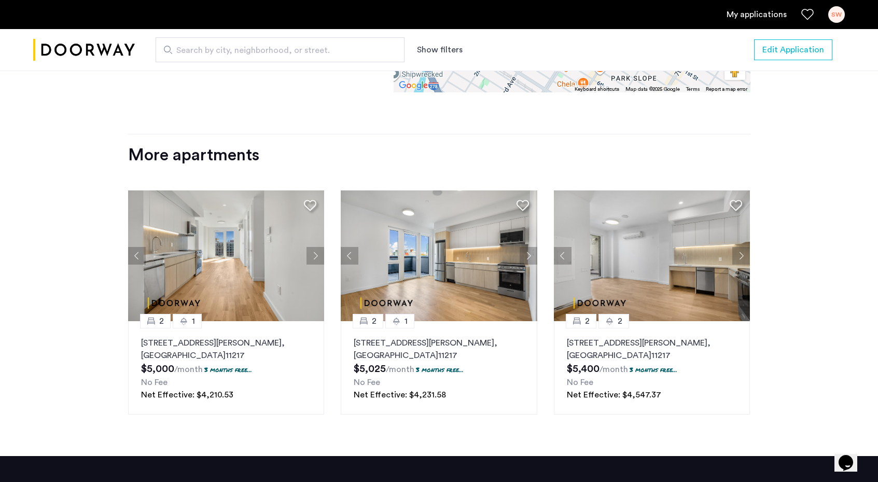
scroll to position [1350, 0]
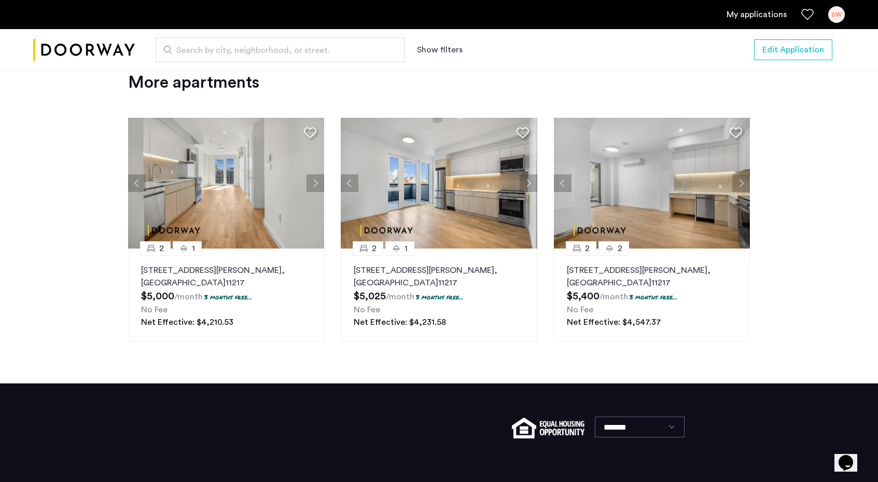
click at [743, 174] on button "Next apartment" at bounding box center [741, 183] width 18 height 18
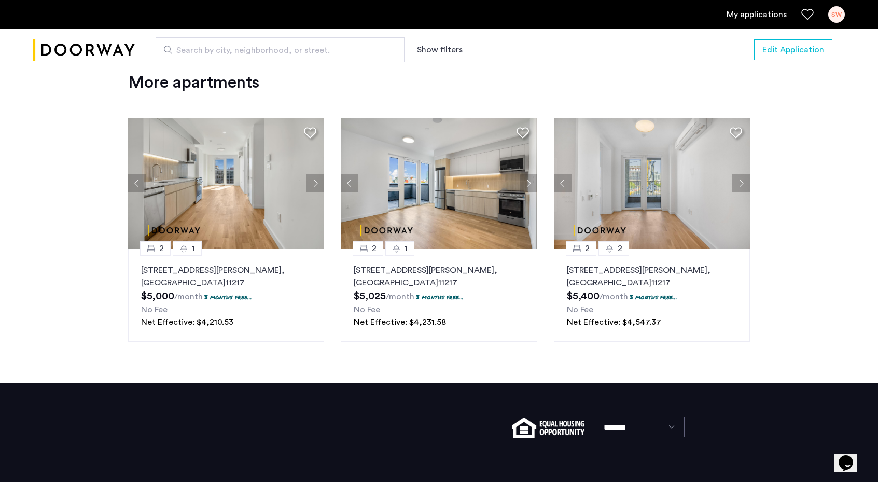
click at [743, 174] on button "Next apartment" at bounding box center [741, 183] width 18 height 18
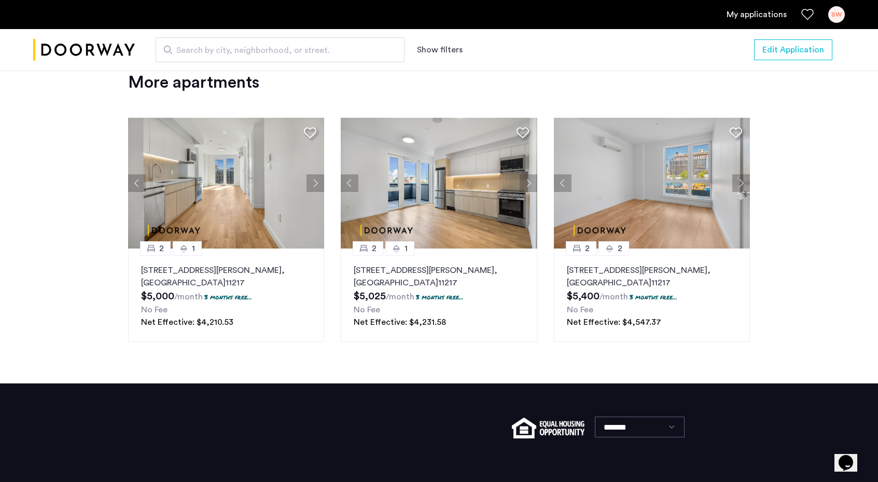
click at [743, 174] on button "Next apartment" at bounding box center [741, 183] width 18 height 18
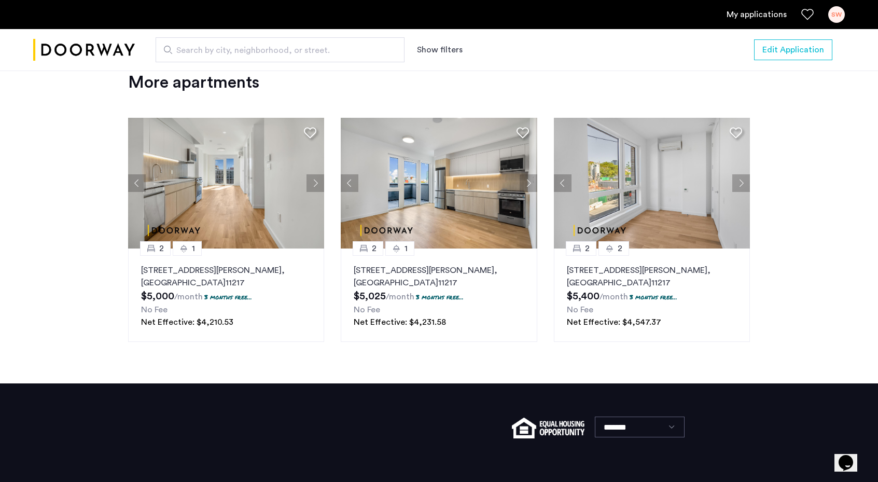
click at [689, 193] on img at bounding box center [652, 183] width 197 height 131
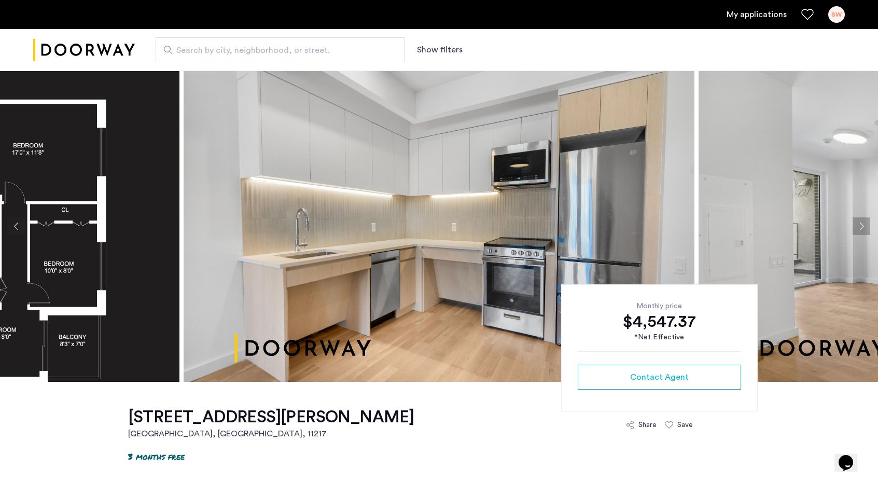
click at [445, 255] on img at bounding box center [439, 226] width 511 height 311
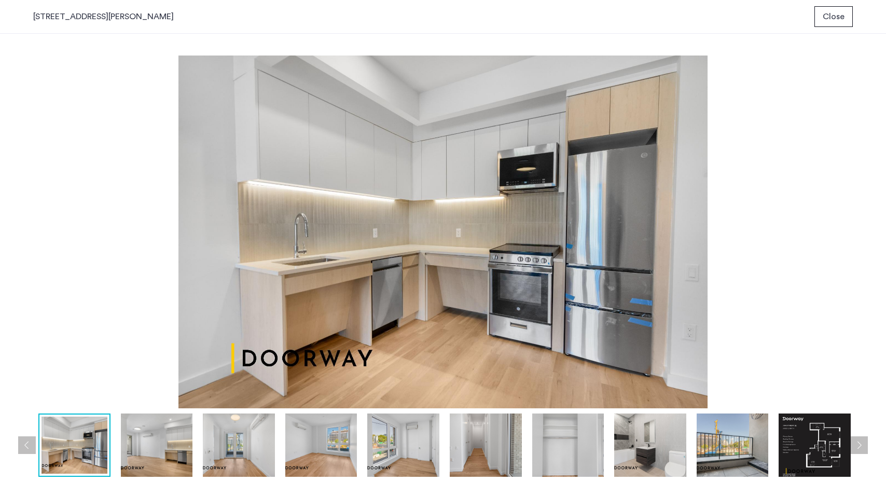
click at [803, 435] on img at bounding box center [814, 444] width 72 height 63
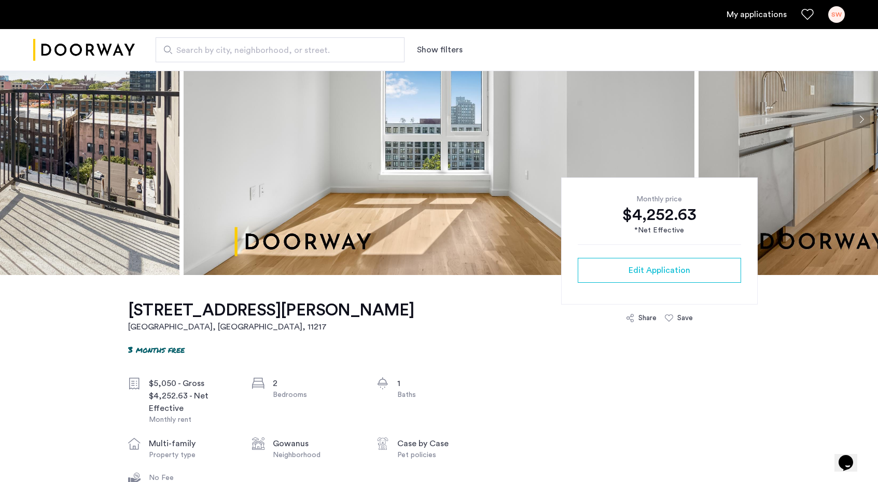
scroll to position [122, 0]
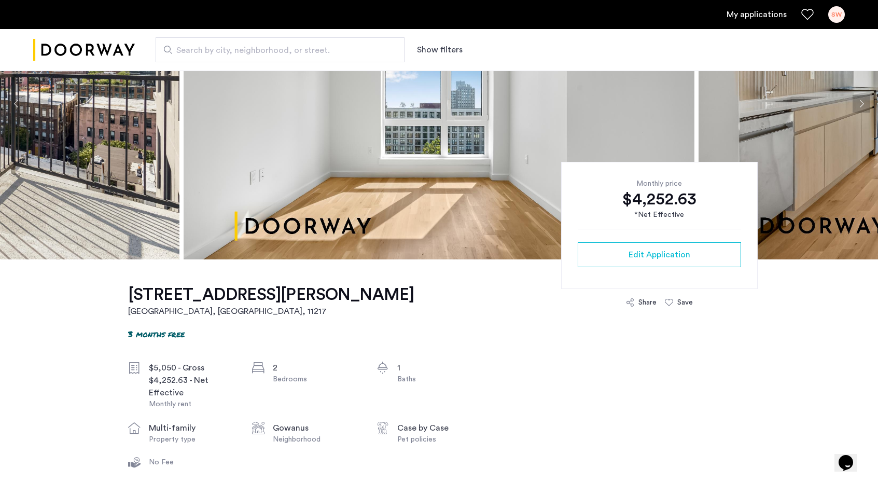
click at [220, 289] on h1 "[STREET_ADDRESS][PERSON_NAME]" at bounding box center [271, 294] width 286 height 21
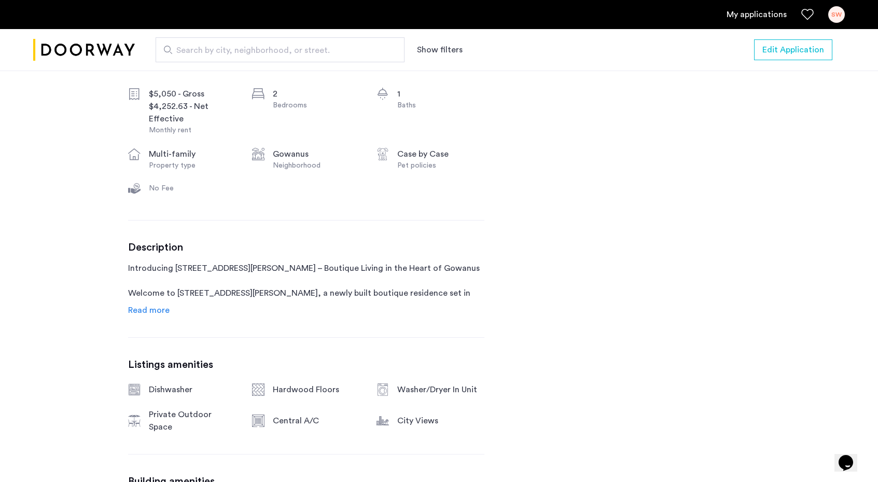
scroll to position [416, 0]
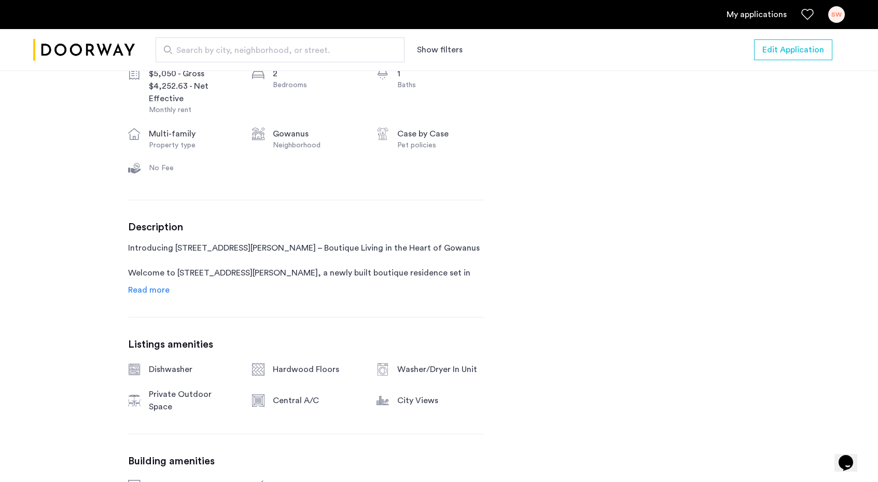
click at [154, 286] on span "Read more" at bounding box center [148, 290] width 41 height 8
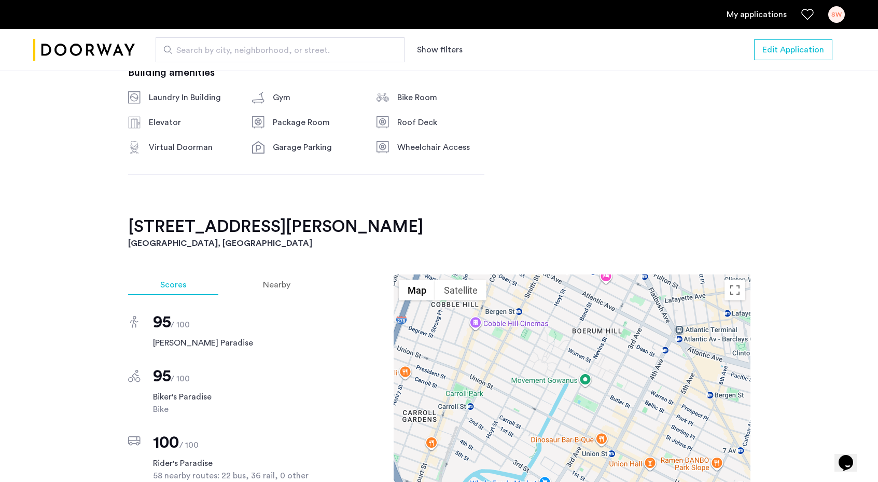
scroll to position [1568, 0]
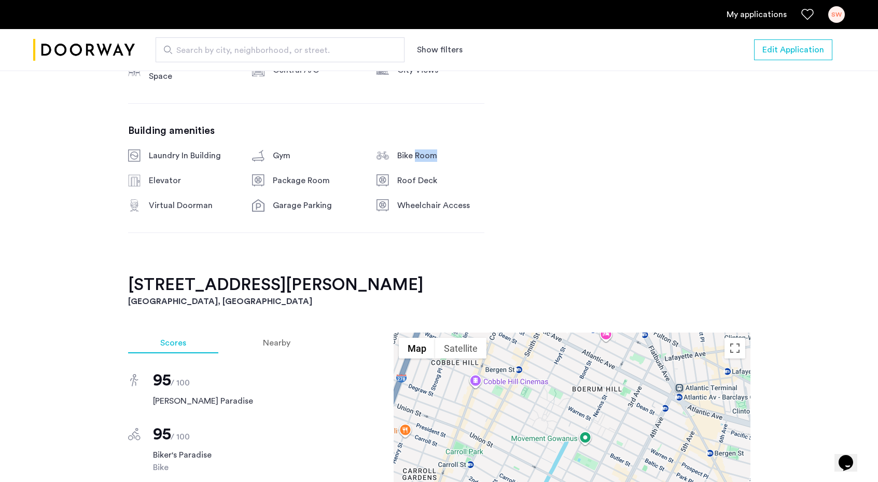
drag, startPoint x: 415, startPoint y: 135, endPoint x: 425, endPoint y: 133, distance: 10.0
click at [435, 149] on div "Bike Room" at bounding box center [440, 155] width 87 height 12
click at [423, 149] on div "Bike Room" at bounding box center [440, 155] width 87 height 12
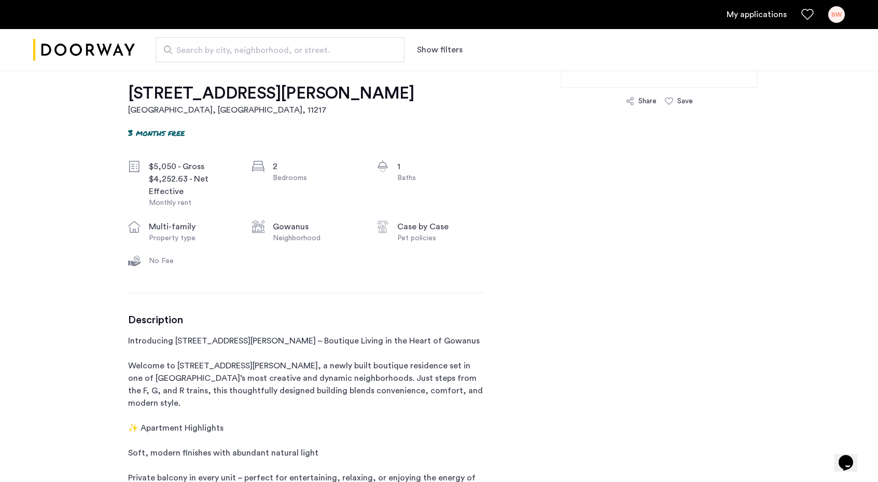
scroll to position [263, 0]
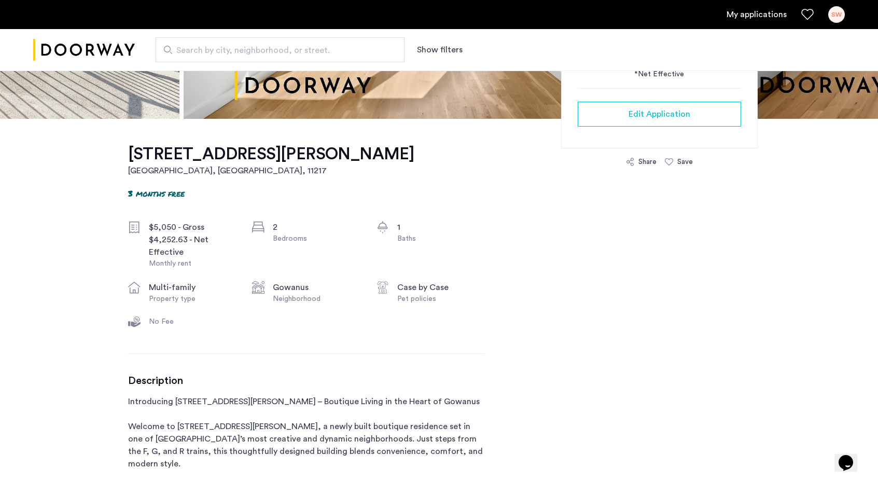
click at [230, 161] on h1 "[STREET_ADDRESS][PERSON_NAME]" at bounding box center [271, 154] width 286 height 21
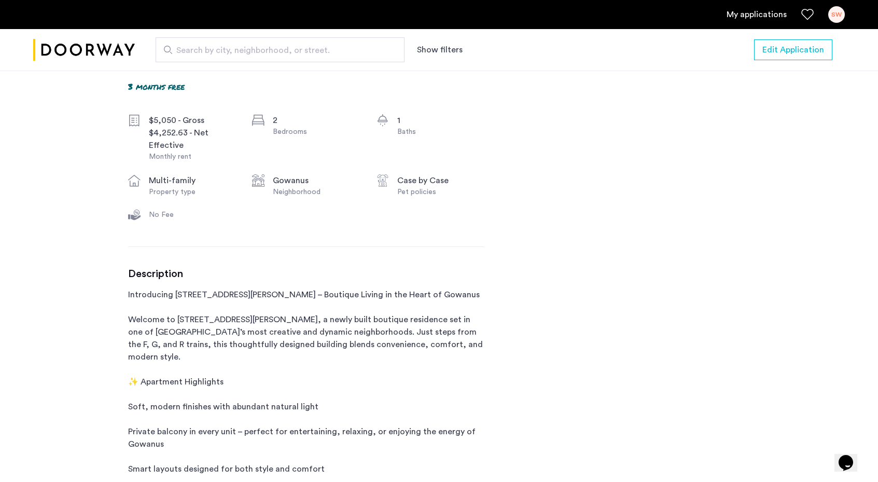
scroll to position [0, 0]
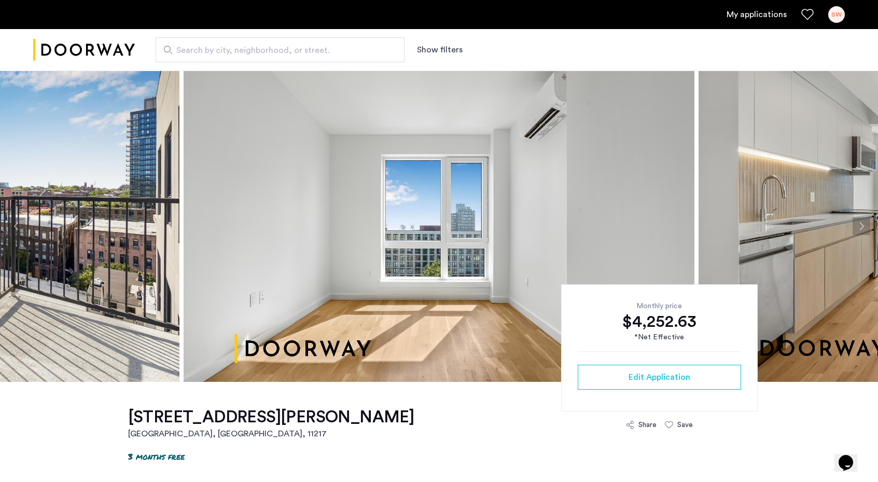
click at [859, 221] on button "Next apartment" at bounding box center [862, 226] width 18 height 18
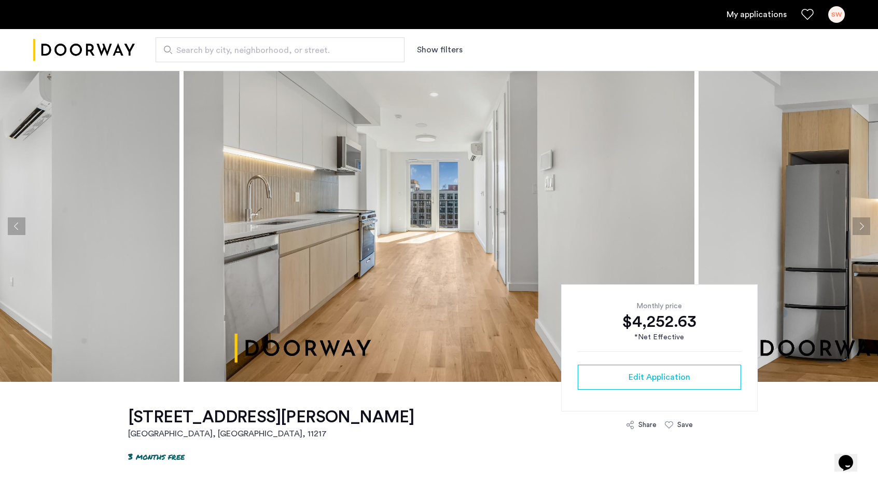
click at [859, 221] on button "Next apartment" at bounding box center [862, 226] width 18 height 18
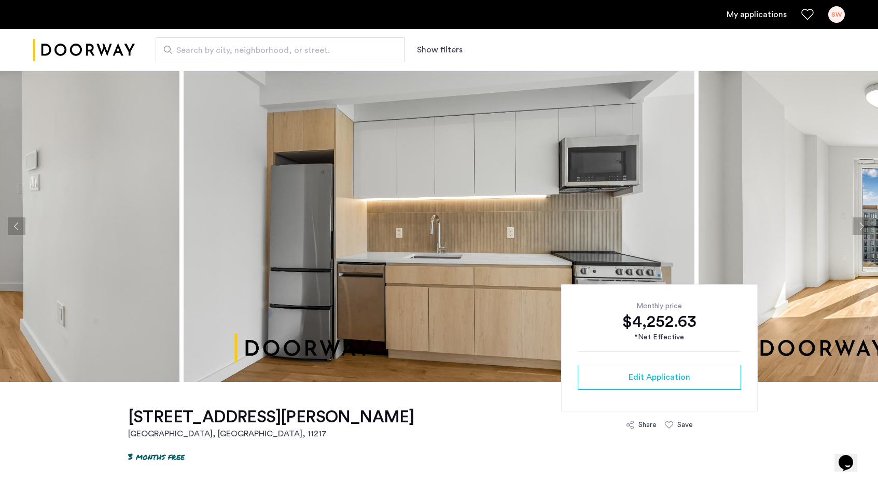
click at [866, 226] on button "Next apartment" at bounding box center [862, 226] width 18 height 18
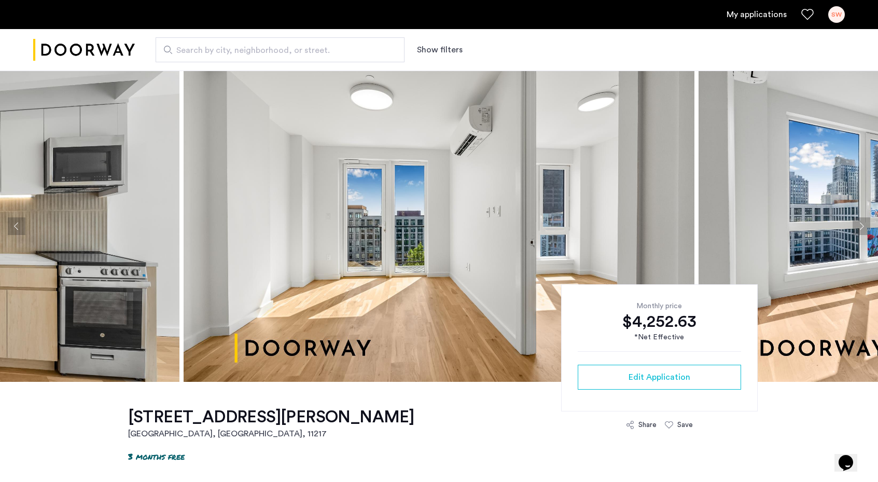
click at [866, 226] on button "Next apartment" at bounding box center [862, 226] width 18 height 18
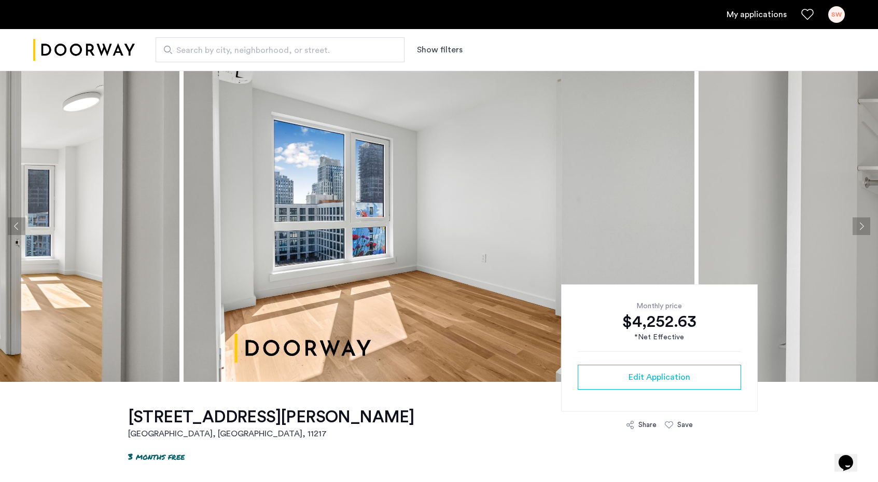
click at [866, 226] on button "Next apartment" at bounding box center [862, 226] width 18 height 18
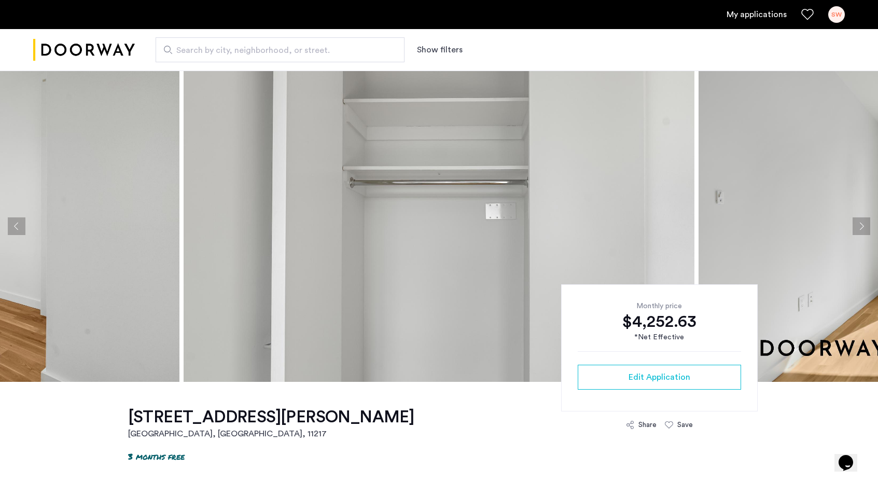
click at [866, 226] on button "Next apartment" at bounding box center [862, 226] width 18 height 18
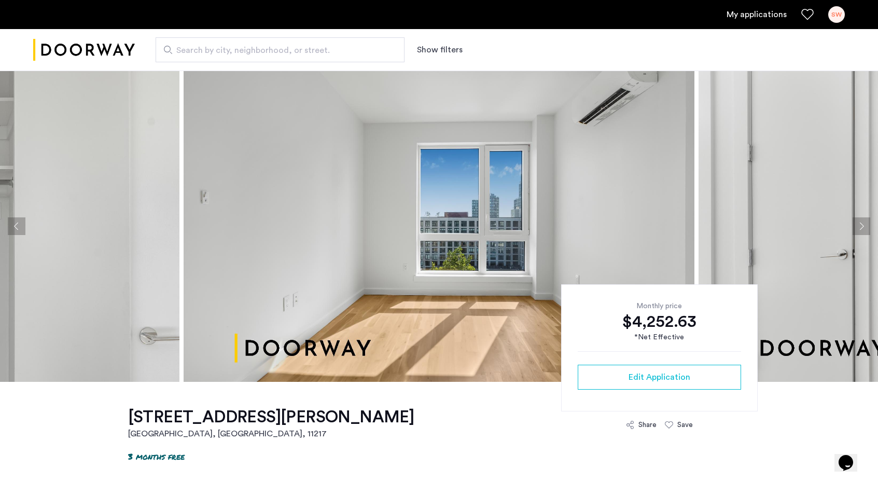
click at [18, 224] on button "Previous apartment" at bounding box center [17, 226] width 18 height 18
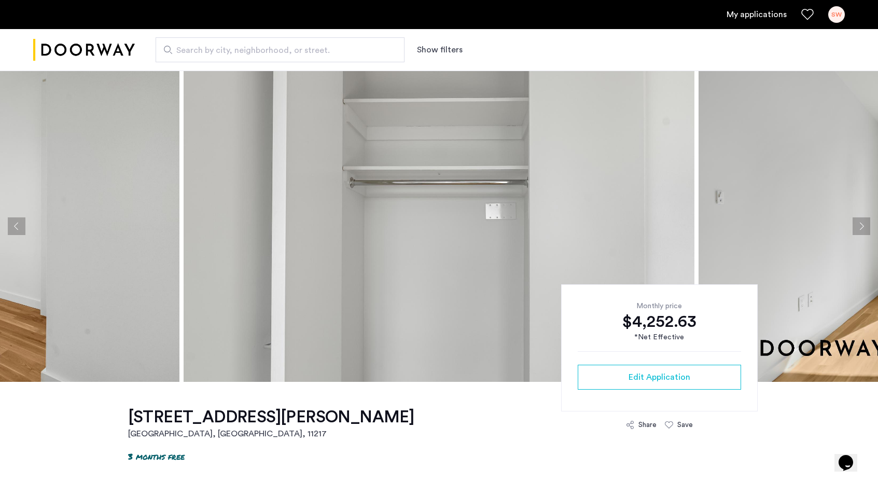
click at [18, 224] on button "Previous apartment" at bounding box center [17, 226] width 18 height 18
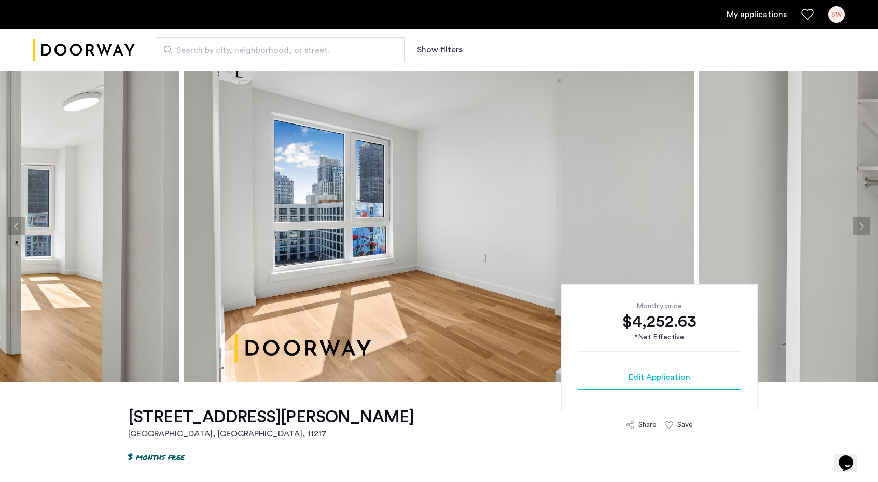
click at [18, 224] on button "Previous apartment" at bounding box center [17, 226] width 18 height 18
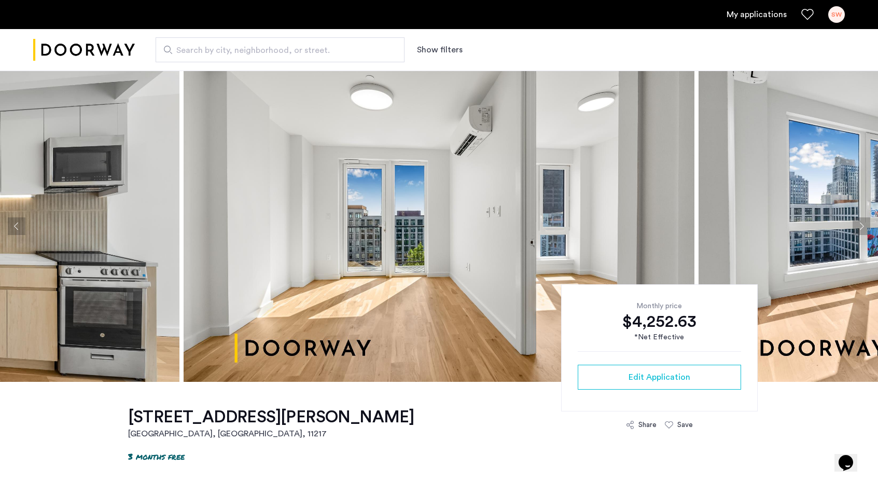
click at [863, 225] on button "Next apartment" at bounding box center [862, 226] width 18 height 18
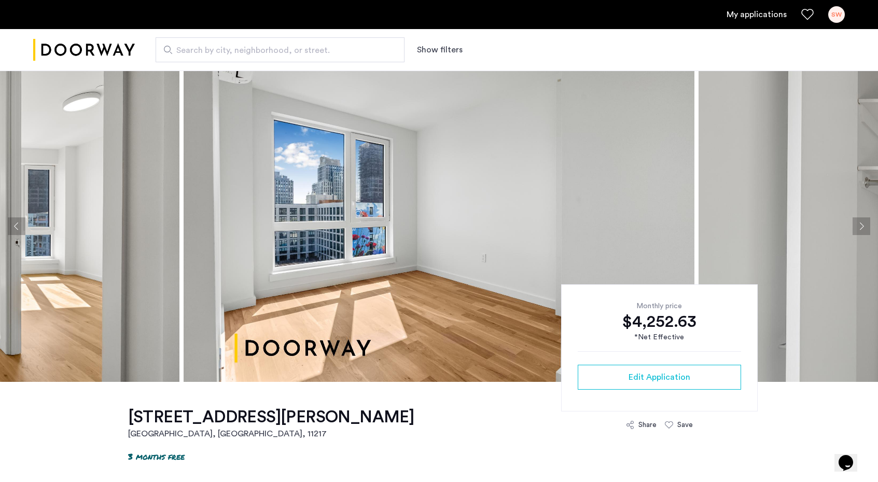
click at [863, 225] on button "Next apartment" at bounding box center [862, 226] width 18 height 18
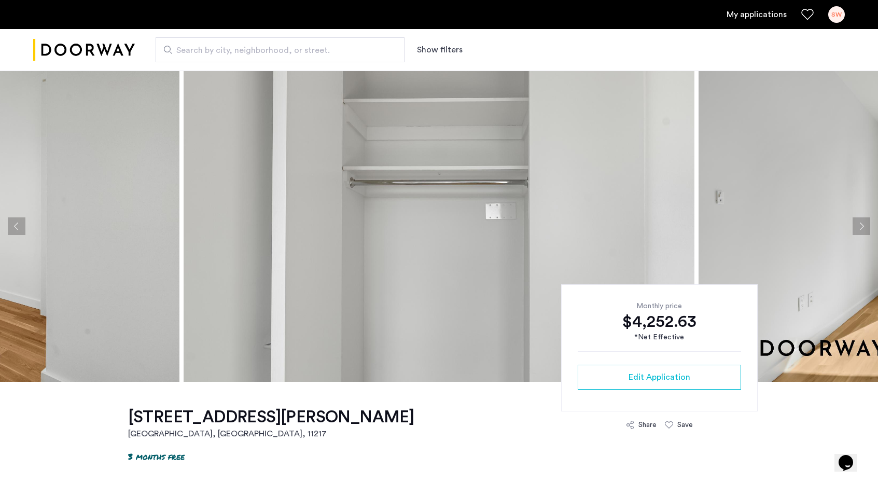
click at [863, 225] on button "Next apartment" at bounding box center [862, 226] width 18 height 18
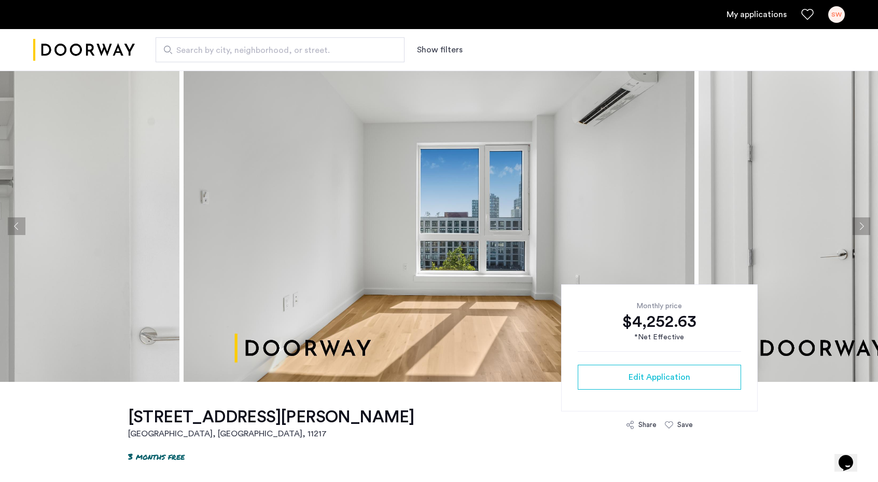
click at [863, 225] on button "Next apartment" at bounding box center [862, 226] width 18 height 18
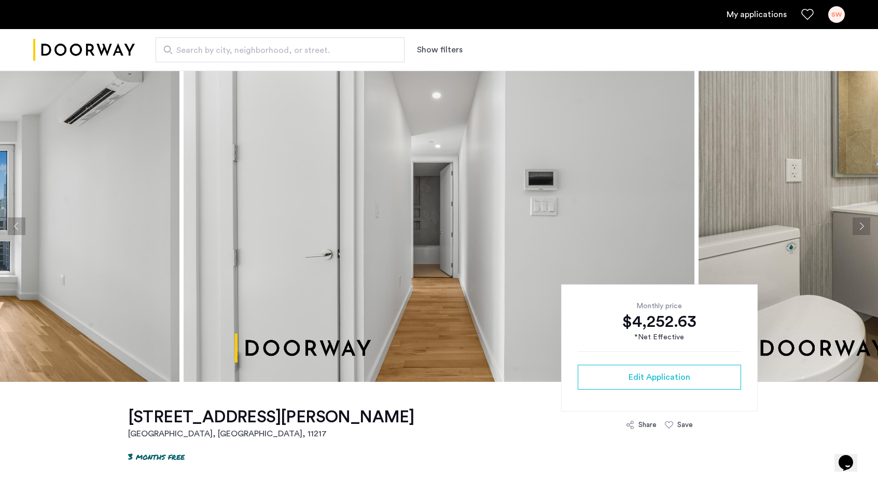
click at [863, 225] on button "Next apartment" at bounding box center [862, 226] width 18 height 18
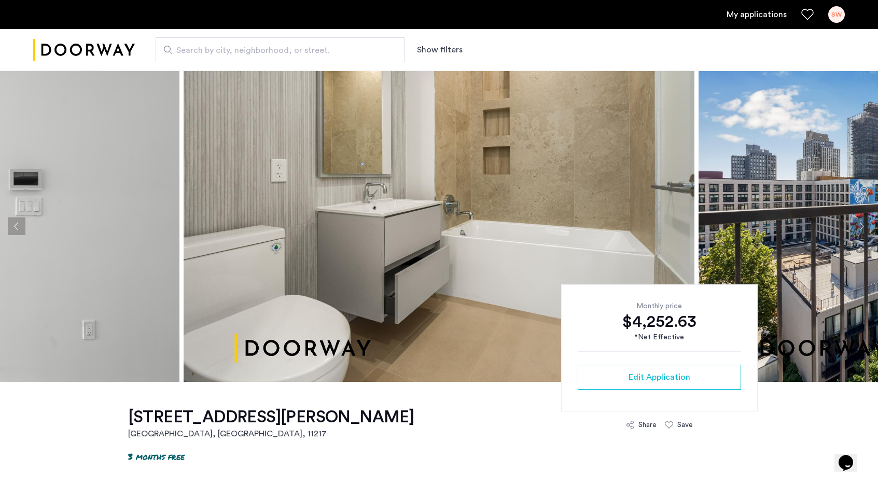
click at [863, 225] on button "Next apartment" at bounding box center [862, 226] width 18 height 18
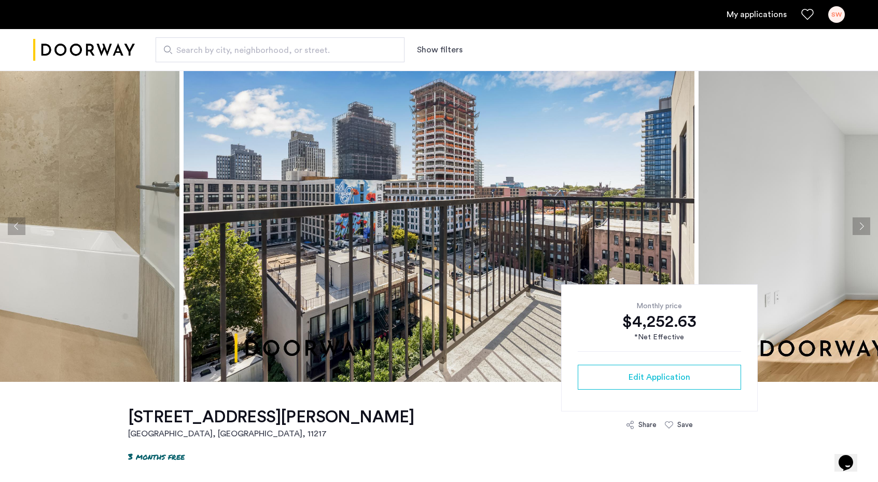
click at [863, 225] on button "Next apartment" at bounding box center [862, 226] width 18 height 18
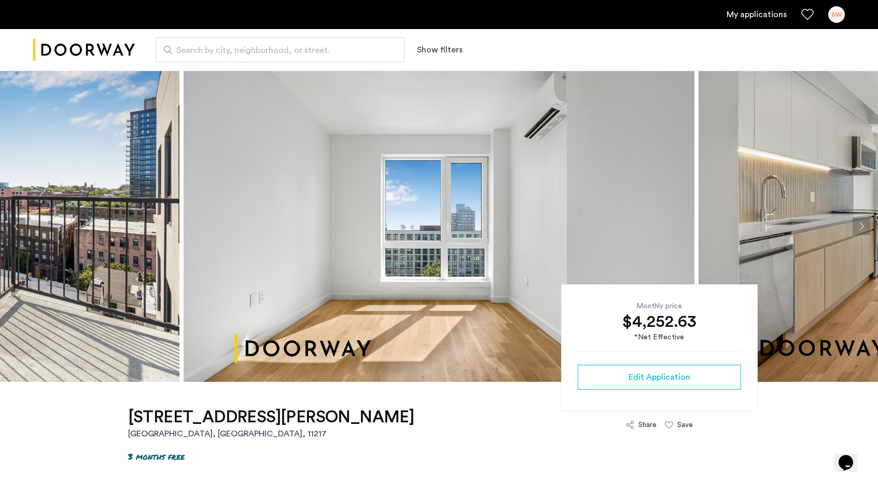
click at [863, 225] on button "Next apartment" at bounding box center [862, 226] width 18 height 18
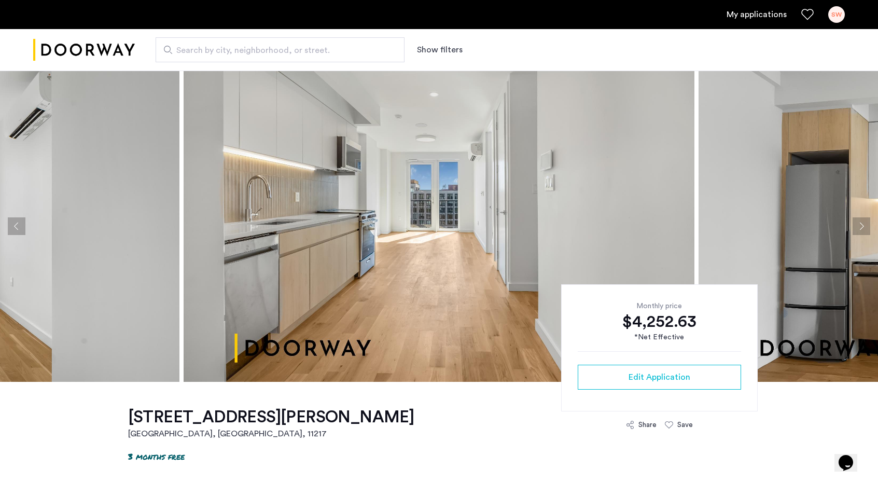
click at [863, 225] on button "Next apartment" at bounding box center [862, 226] width 18 height 18
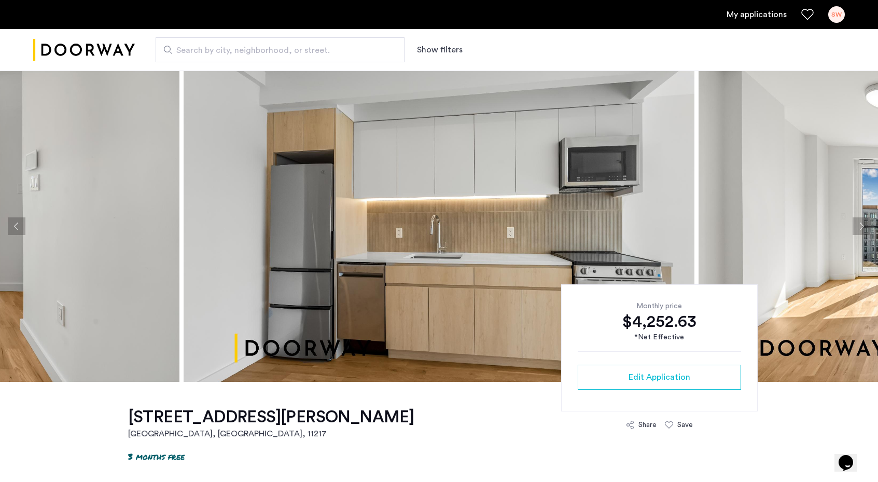
click at [863, 225] on button "Next apartment" at bounding box center [862, 226] width 18 height 18
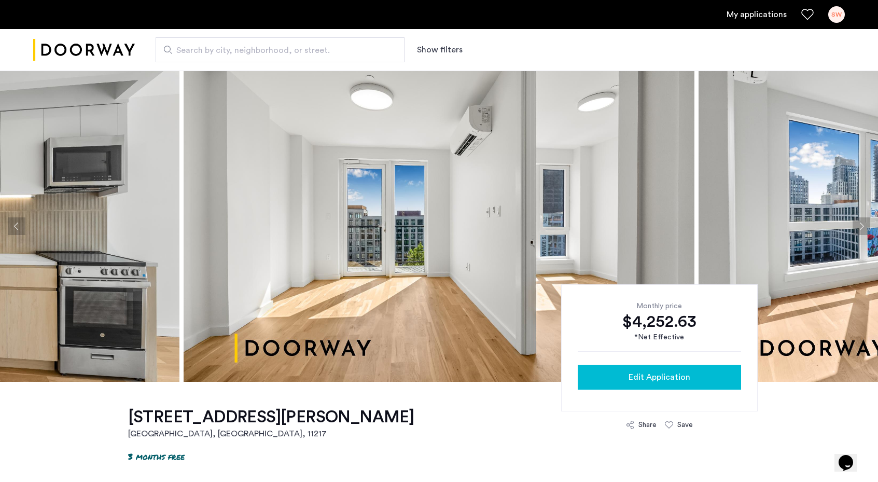
click at [624, 380] on div "Edit Application" at bounding box center [659, 377] width 147 height 12
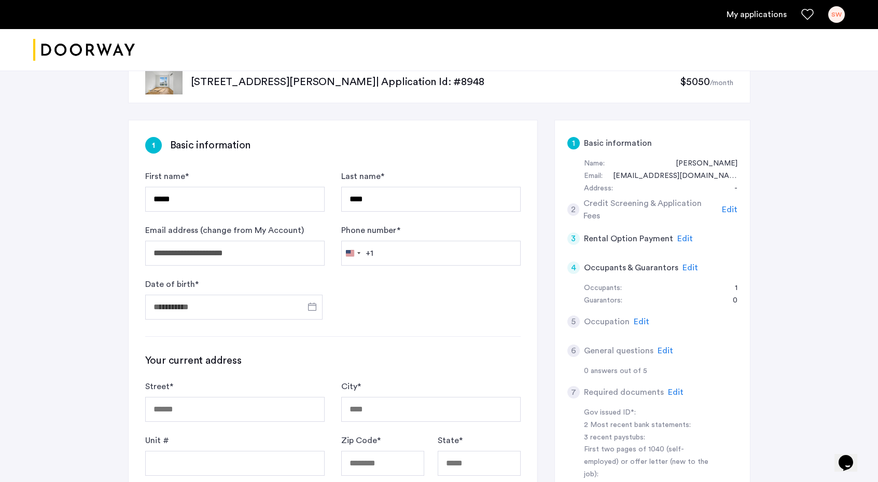
scroll to position [26, 0]
click at [687, 270] on span "Edit" at bounding box center [690, 268] width 16 height 8
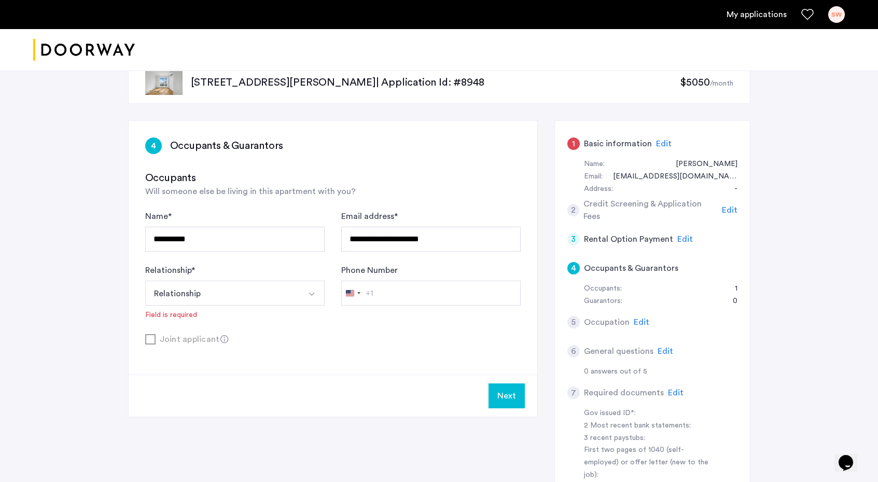
click at [241, 297] on button "Relationship" at bounding box center [222, 293] width 155 height 25
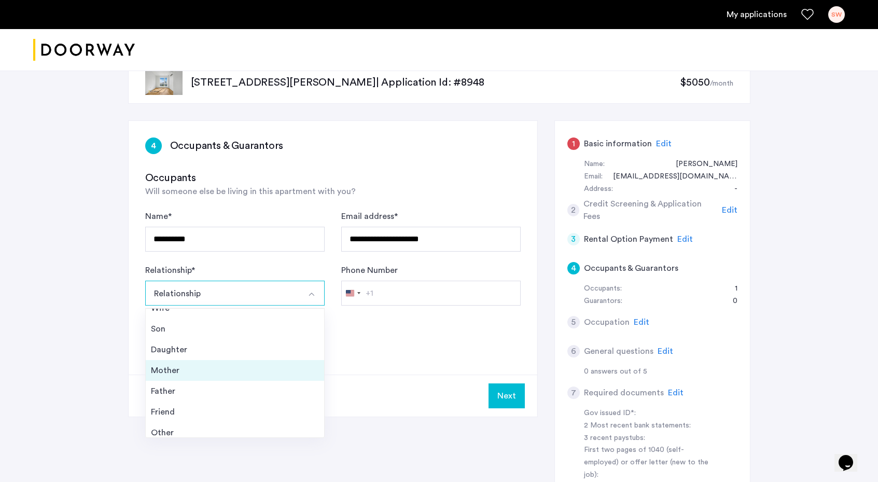
scroll to position [37, 0]
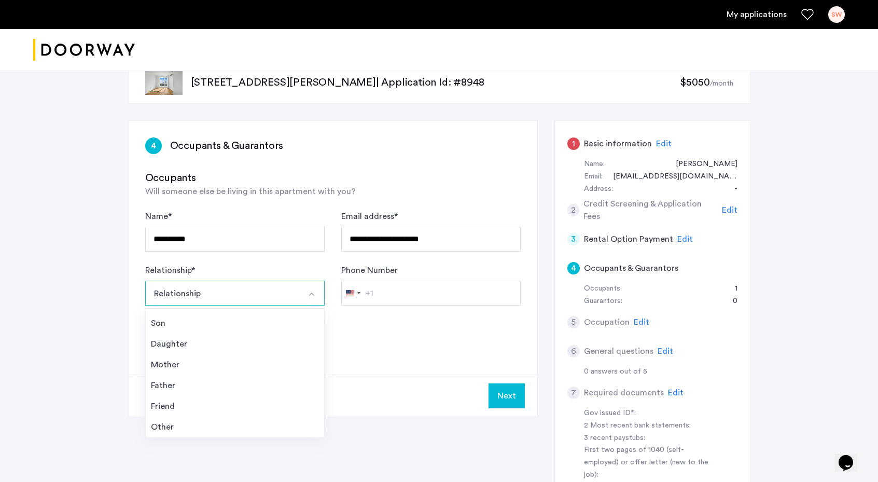
click at [265, 208] on div "**********" at bounding box center [332, 258] width 375 height 175
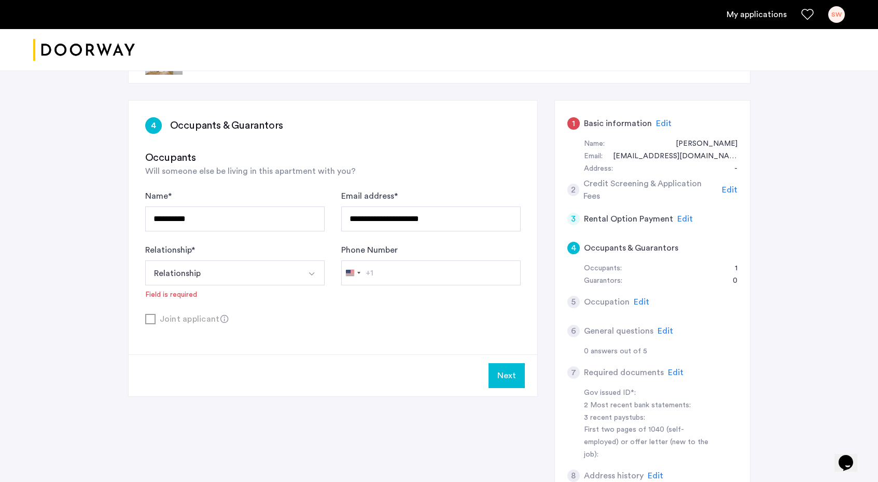
scroll to position [46, 0]
click at [637, 299] on span "Edit" at bounding box center [642, 302] width 16 height 8
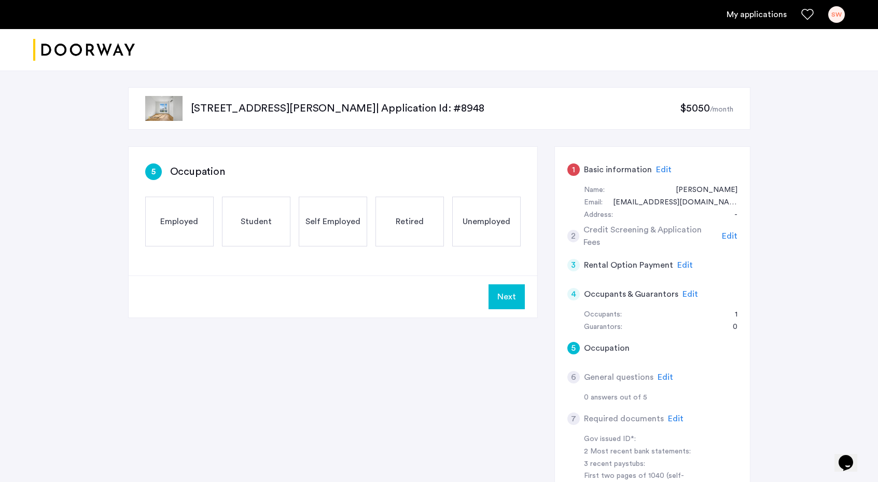
scroll to position [0, 0]
click at [732, 236] on span "Edit" at bounding box center [730, 236] width 16 height 8
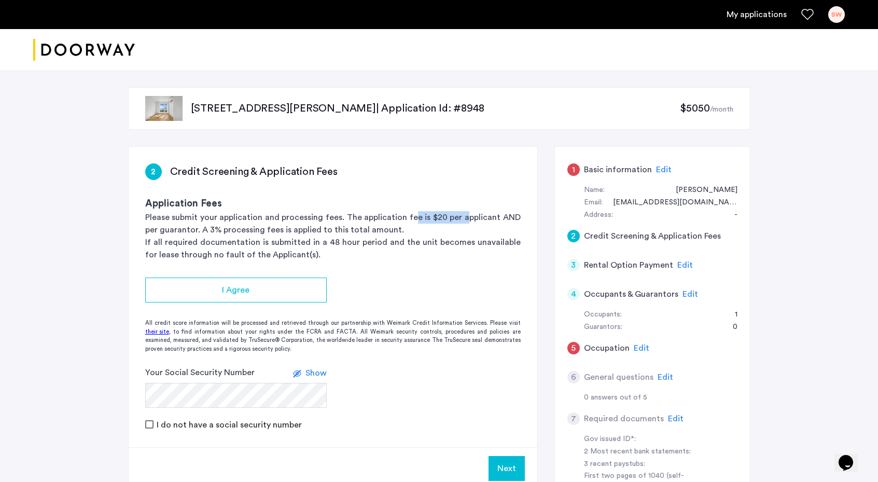
drag, startPoint x: 413, startPoint y: 215, endPoint x: 470, endPoint y: 213, distance: 57.6
click at [470, 213] on p "Please submit your application and processing fees. The application fee is $20 …" at bounding box center [332, 223] width 375 height 25
click at [463, 242] on p "If all required documentation is submitted in a 48 hour period and the unit bec…" at bounding box center [332, 248] width 375 height 25
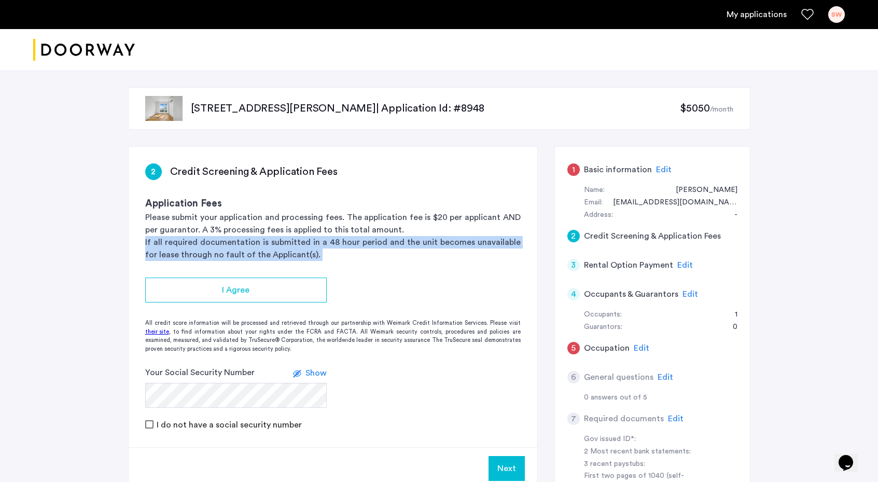
click at [463, 242] on p "If all required documentation is submitted in a 48 hour period and the unit bec…" at bounding box center [332, 248] width 375 height 25
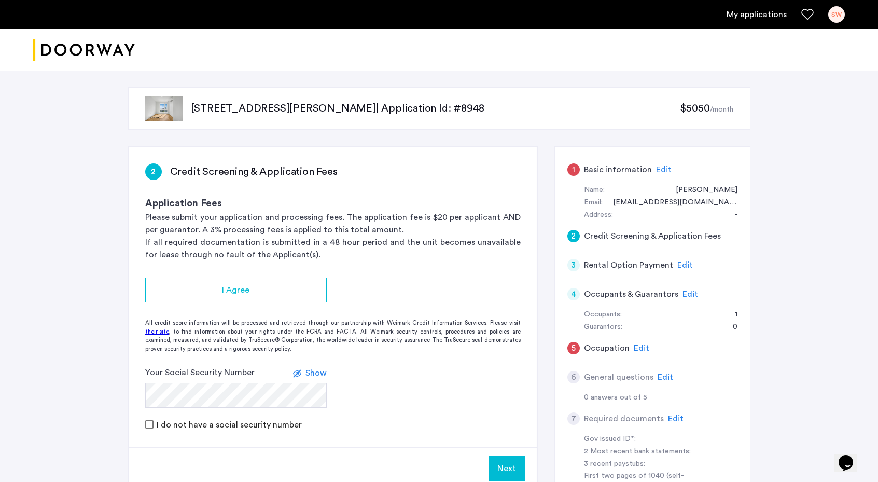
scroll to position [14, 0]
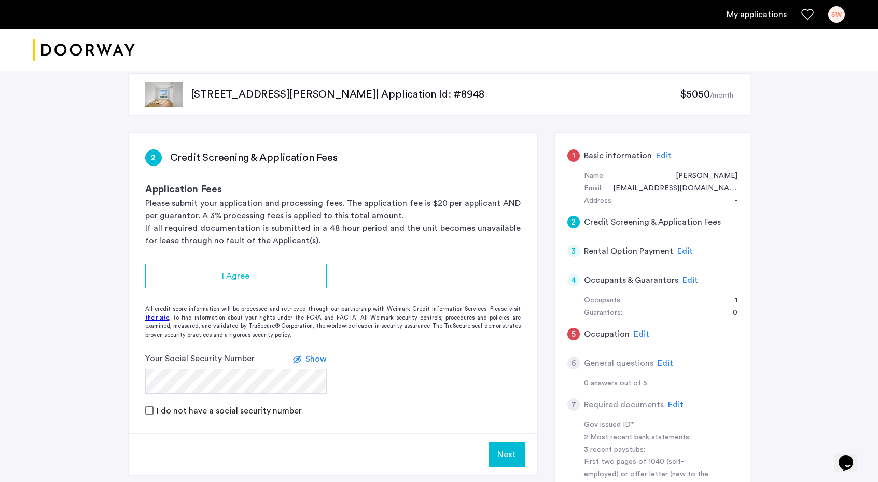
click at [676, 406] on span "Edit" at bounding box center [676, 404] width 16 height 8
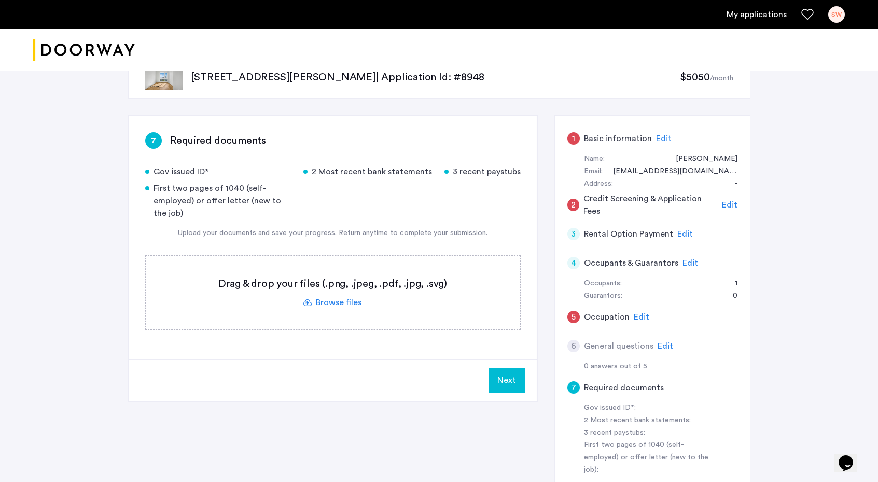
scroll to position [33, 0]
click at [164, 167] on div "Gov issued ID*" at bounding box center [218, 170] width 146 height 12
click at [165, 193] on div "First two pages of 1040 (self-employed) or offer letter (new to the job)" at bounding box center [218, 198] width 146 height 37
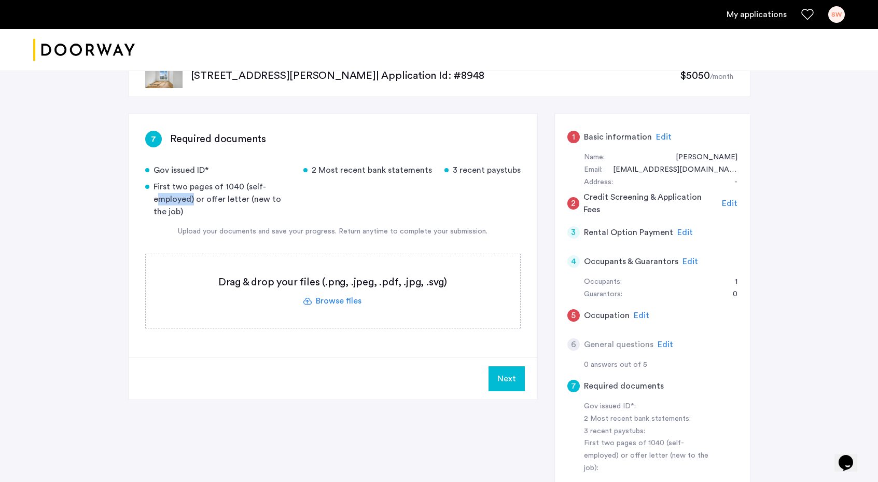
click at [165, 193] on div "First two pages of 1040 (self-employed) or offer letter (new to the job)" at bounding box center [218, 198] width 146 height 37
click at [166, 198] on div "First two pages of 1040 (self-employed) or offer letter (new to the job)" at bounding box center [218, 198] width 146 height 37
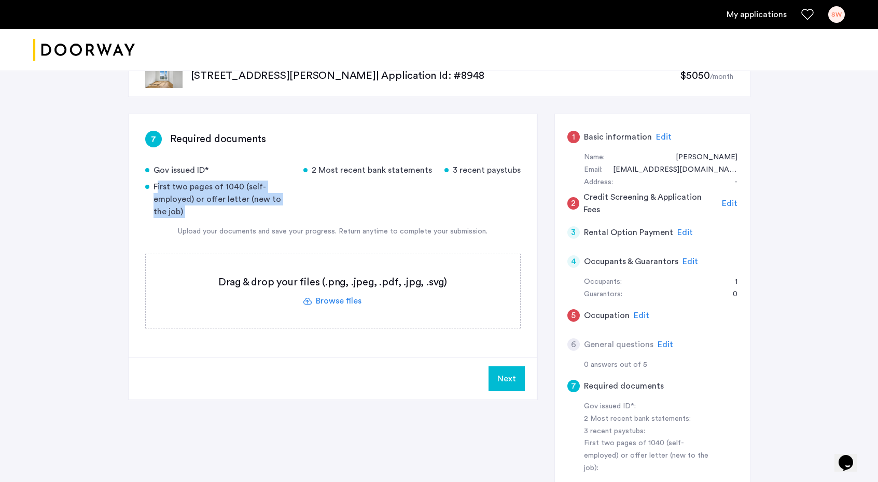
click at [166, 198] on div "First two pages of 1040 (self-employed) or offer letter (new to the job)" at bounding box center [218, 198] width 146 height 37
click at [343, 167] on div "2 Most recent bank statements" at bounding box center [367, 170] width 129 height 12
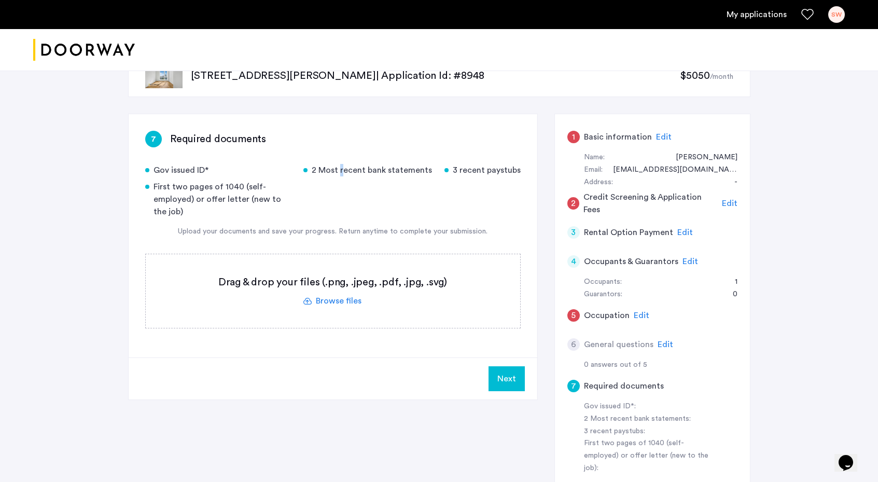
click at [343, 167] on div "2 Most recent bank statements" at bounding box center [367, 170] width 129 height 12
click at [517, 173] on div "3 recent paystubs" at bounding box center [482, 170] width 76 height 12
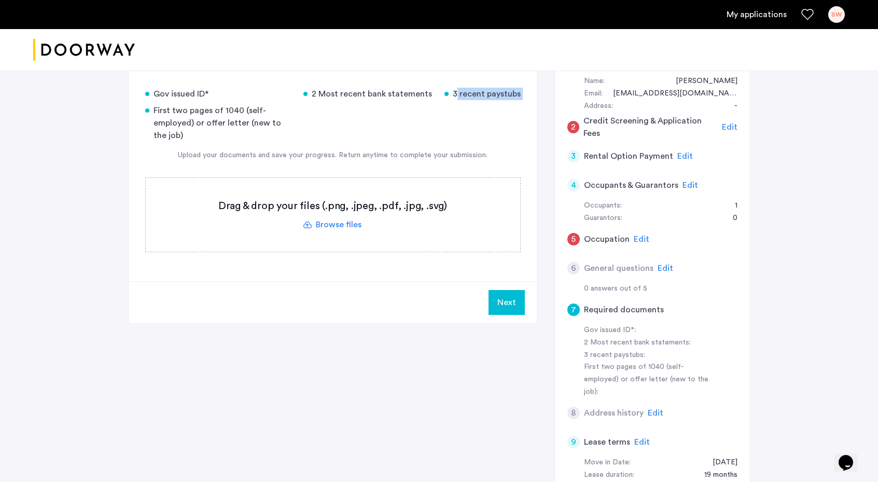
scroll to position [121, 0]
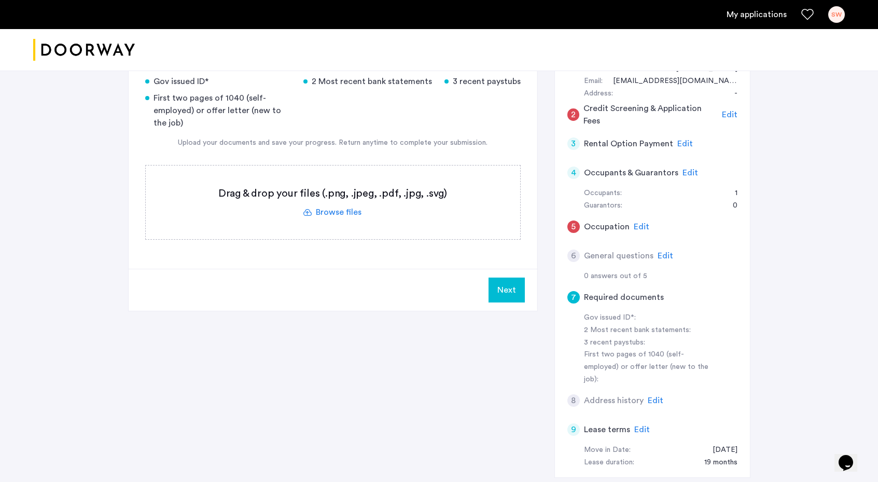
click at [650, 396] on span "Edit" at bounding box center [656, 400] width 16 height 8
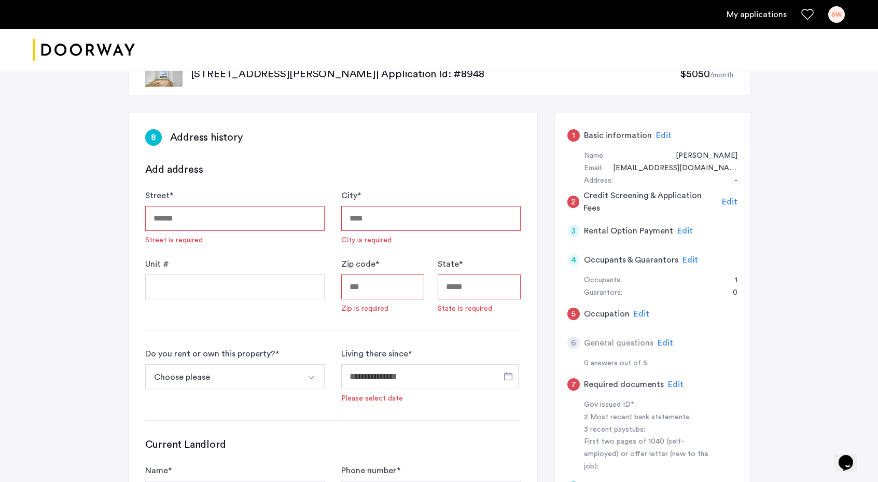
scroll to position [0, 0]
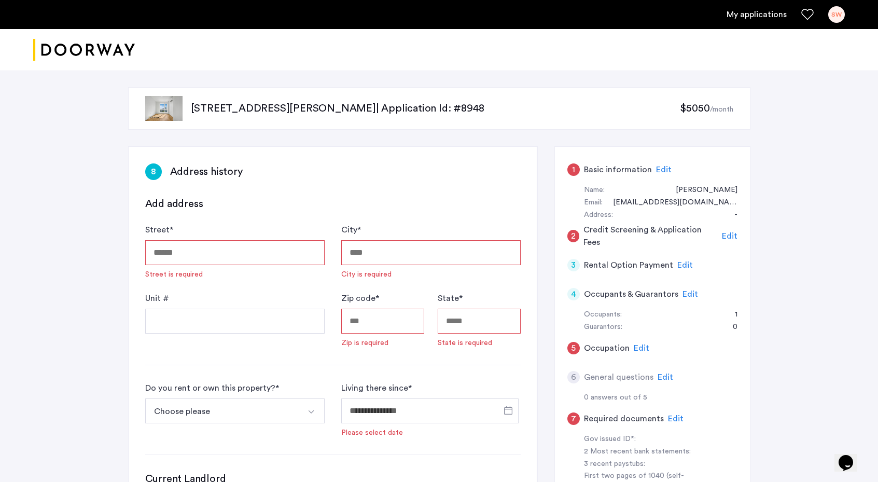
click at [68, 47] on img "Cazamio logo" at bounding box center [84, 50] width 102 height 39
